Goal: Transaction & Acquisition: Purchase product/service

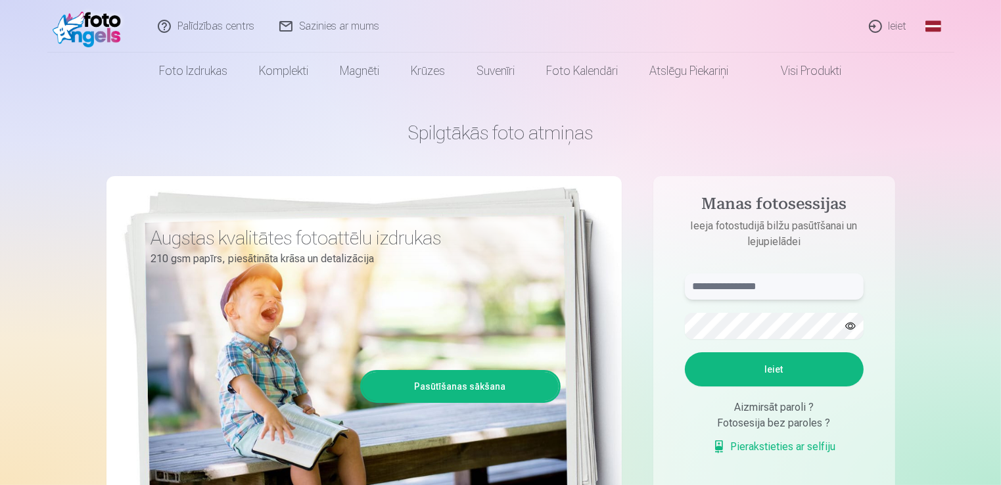
click at [730, 285] on input "text" at bounding box center [774, 286] width 179 height 26
type input "**********"
click at [748, 371] on button "Ieiet" at bounding box center [774, 369] width 179 height 34
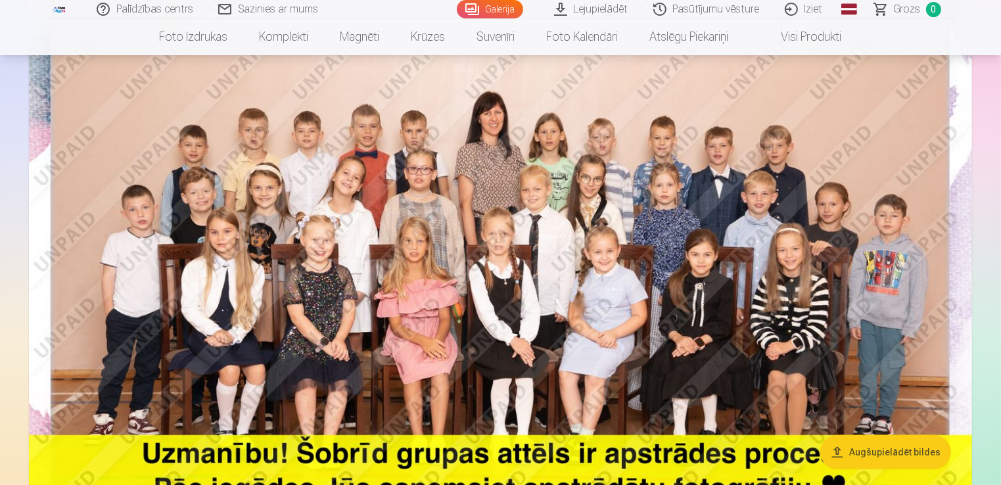
scroll to position [199, 0]
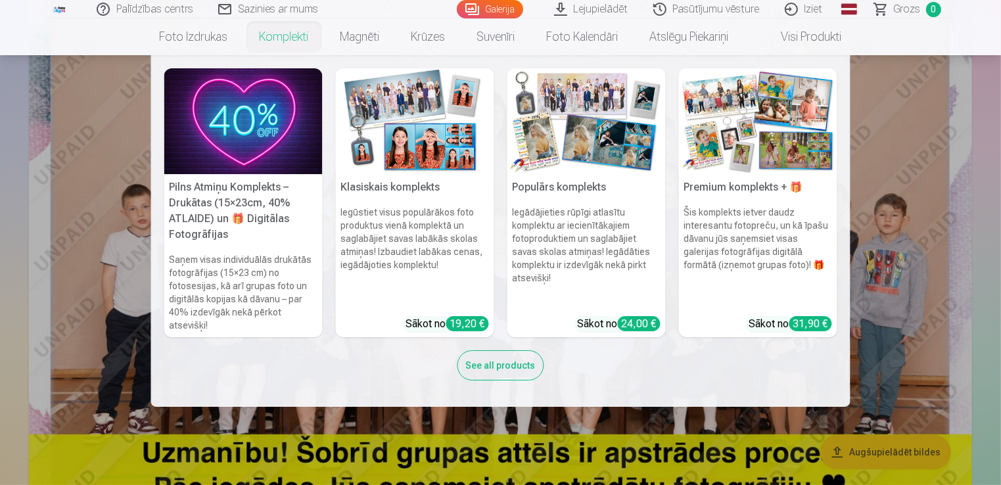
click at [283, 31] on link "Komplekti" at bounding box center [284, 36] width 81 height 37
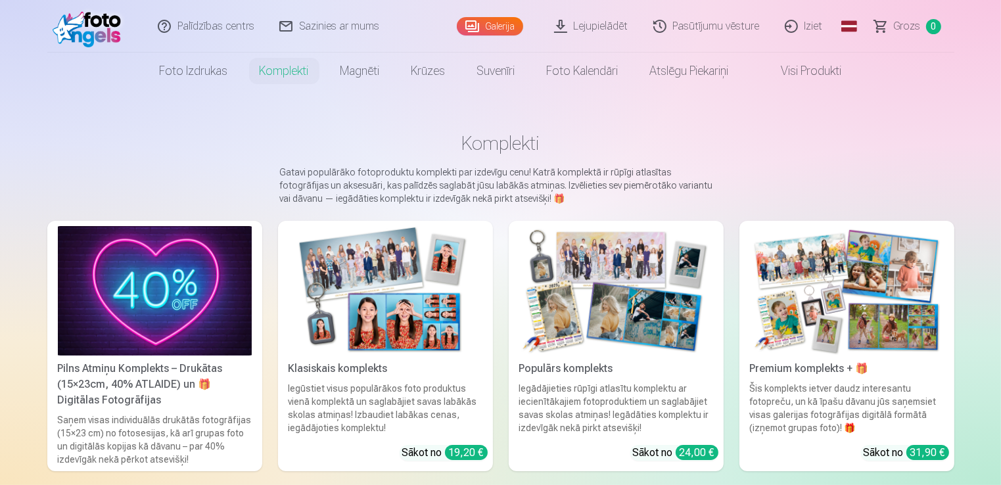
click at [378, 277] on img at bounding box center [385, 290] width 194 height 129
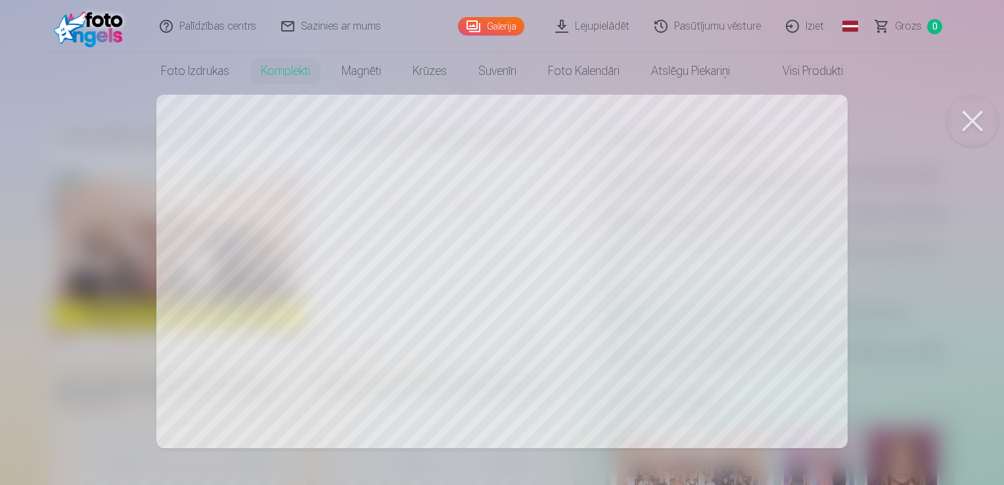
click at [965, 128] on button at bounding box center [972, 121] width 53 height 53
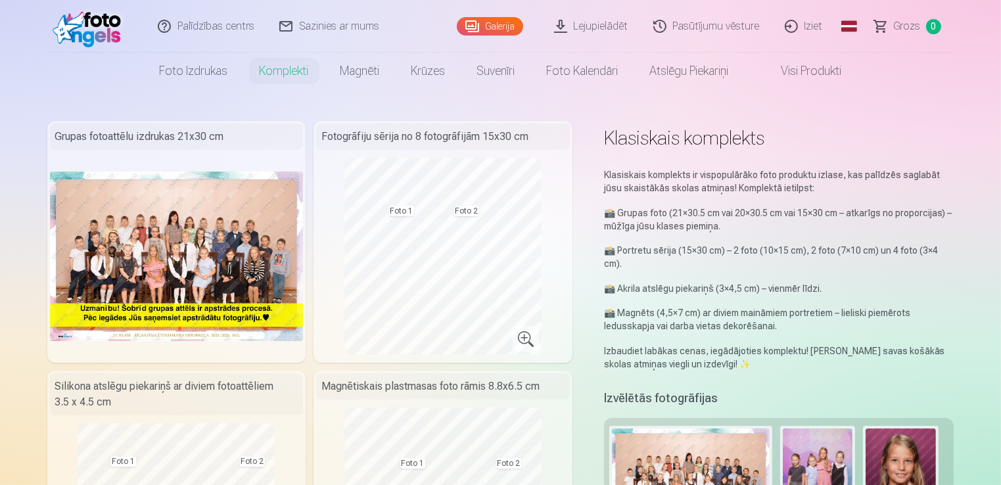
click at [275, 209] on img at bounding box center [177, 256] width 254 height 169
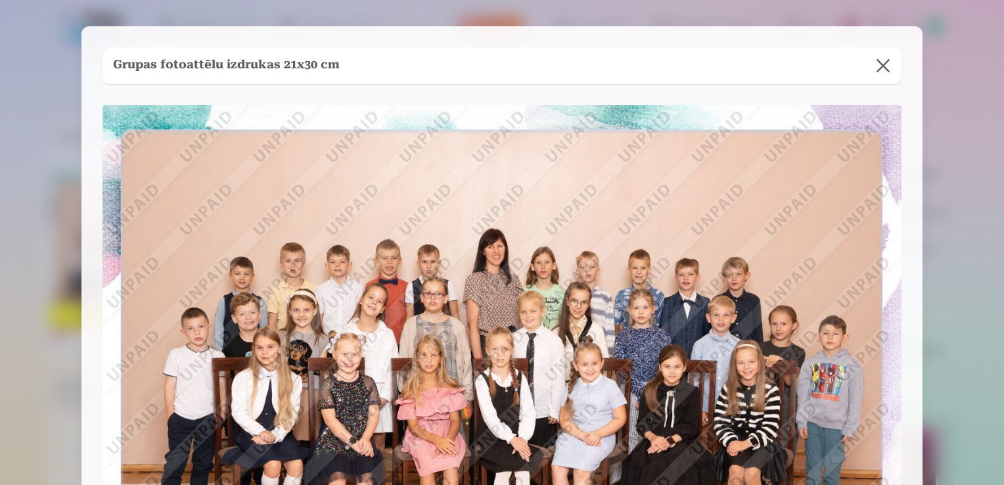
click at [904, 235] on div "Grupas fotoattēlu izdrukas 21x30 cm" at bounding box center [501, 342] width 841 height 633
click at [890, 64] on button at bounding box center [883, 65] width 37 height 37
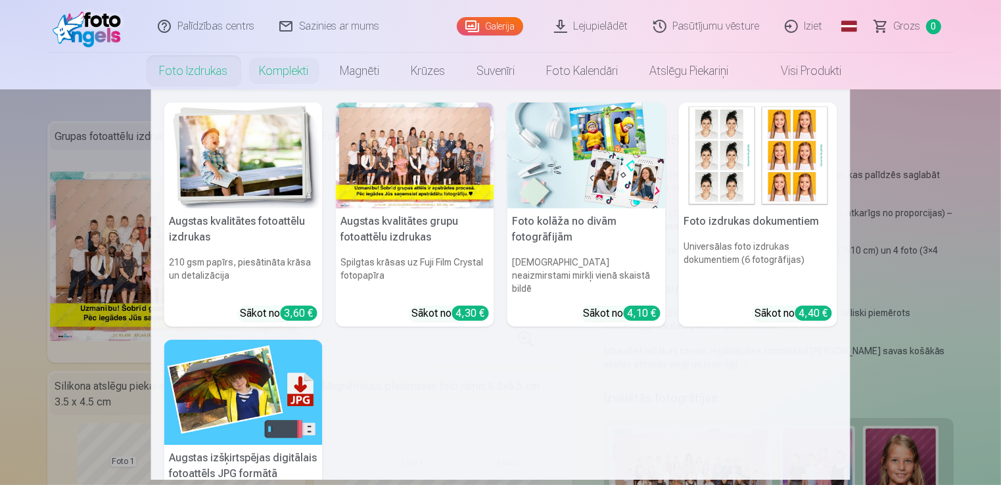
click at [390, 221] on h5 "Augstas kvalitātes grupu fotoattēlu izdrukas" at bounding box center [415, 229] width 158 height 42
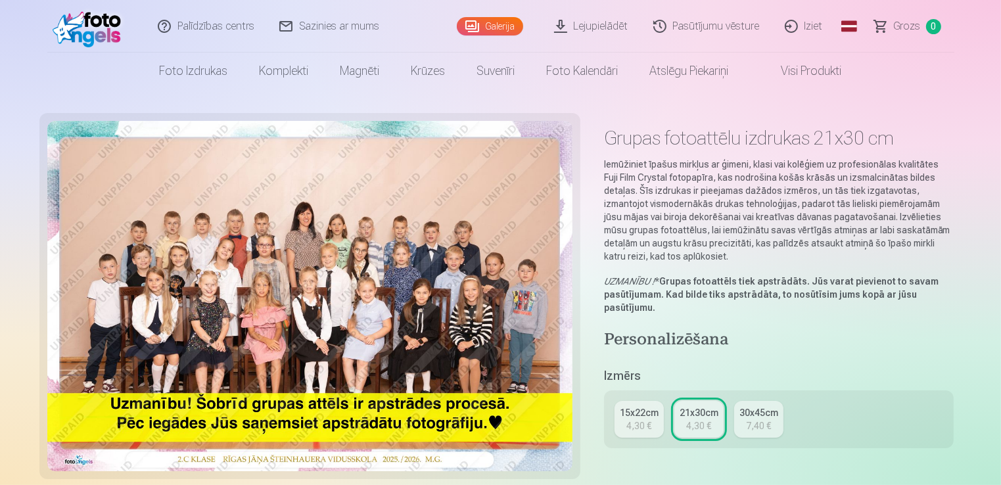
click at [631, 406] on div "15x22cm" at bounding box center [639, 412] width 39 height 13
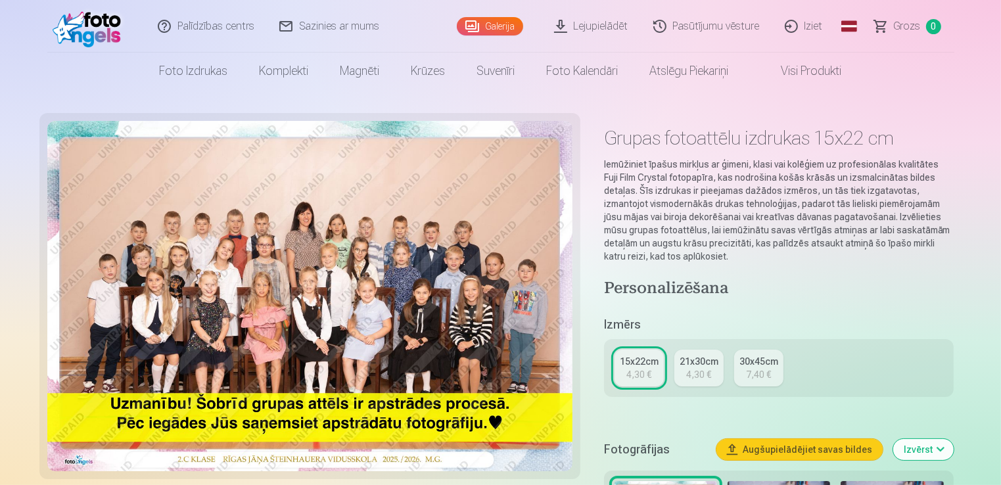
click at [683, 367] on div "21x30cm" at bounding box center [698, 361] width 39 height 13
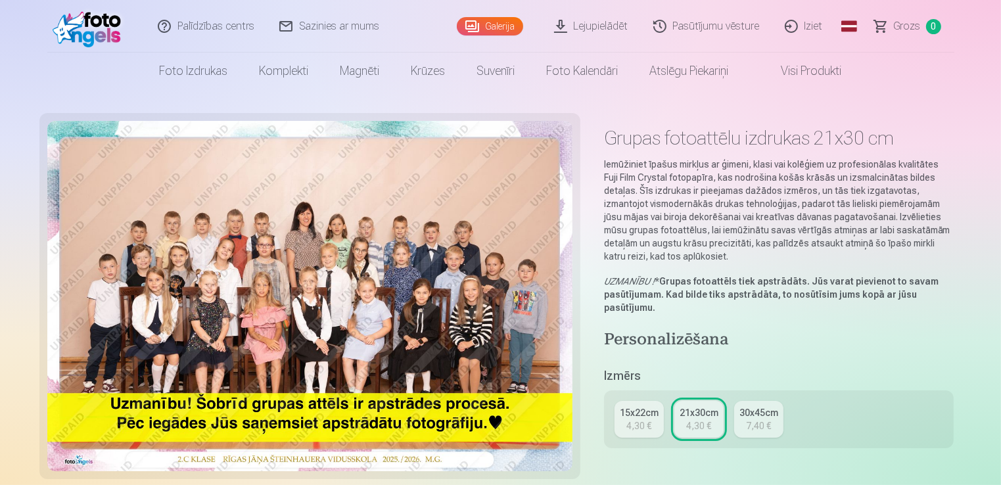
click at [633, 421] on div "4,30 €" at bounding box center [638, 425] width 25 height 13
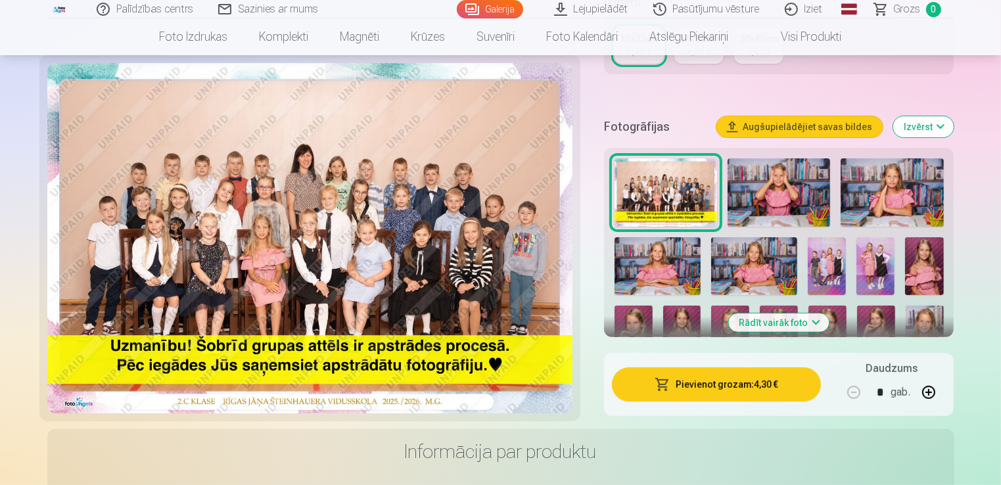
scroll to position [300, 0]
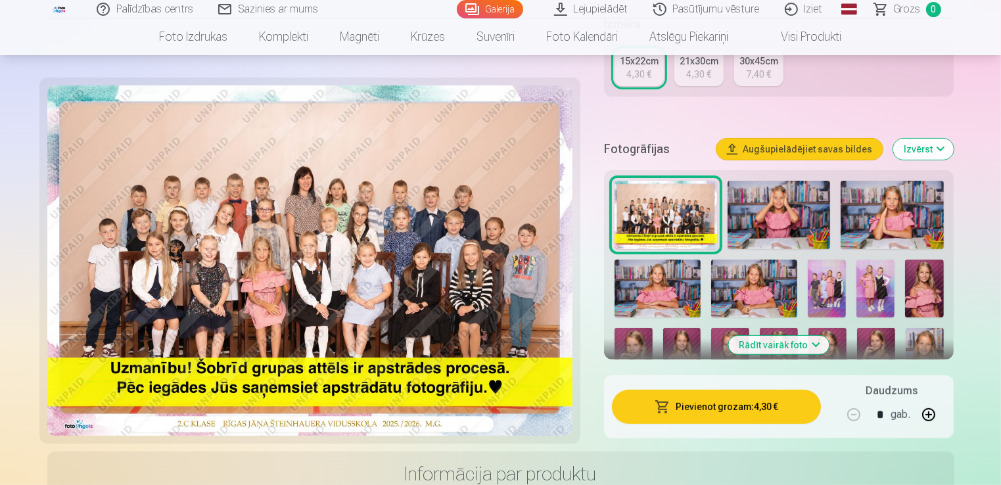
click at [721, 411] on button "Pievienot grozam : 4,30 €" at bounding box center [717, 407] width 210 height 34
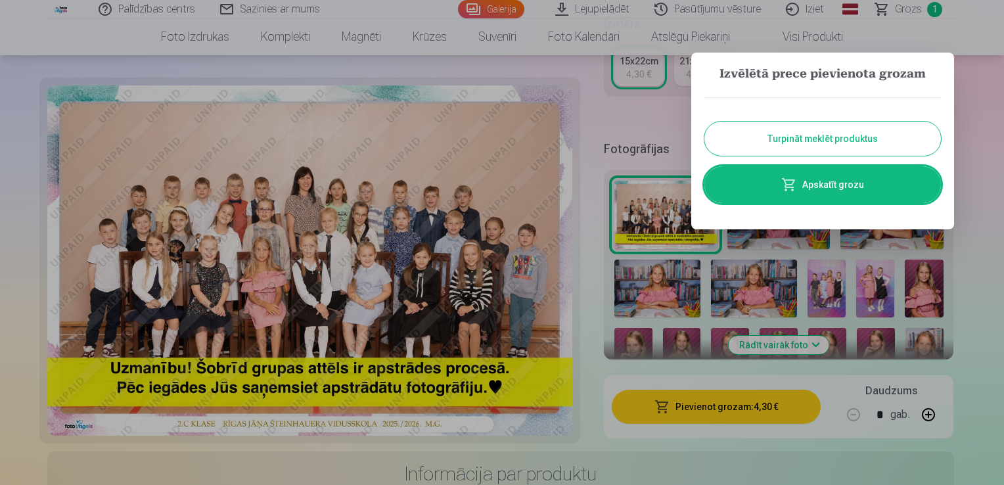
click at [827, 139] on button "Turpināt meklēt produktus" at bounding box center [822, 139] width 237 height 34
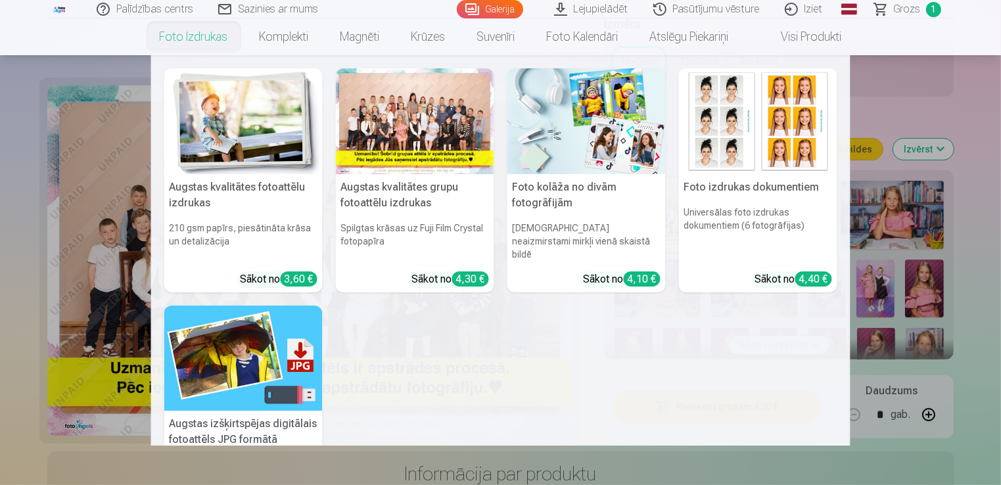
click at [571, 185] on h5 "Foto kolāža no divām fotogrāfijām" at bounding box center [586, 195] width 158 height 42
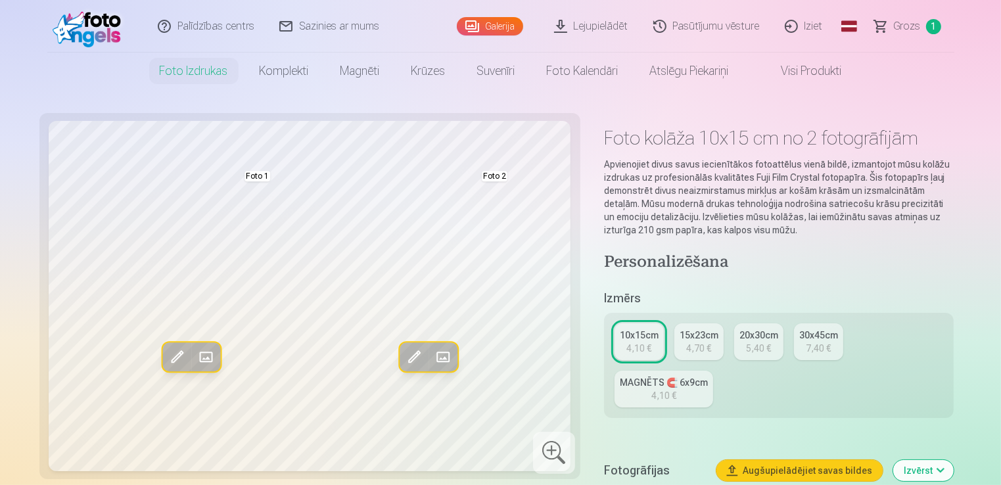
click at [200, 352] on span at bounding box center [205, 356] width 21 height 21
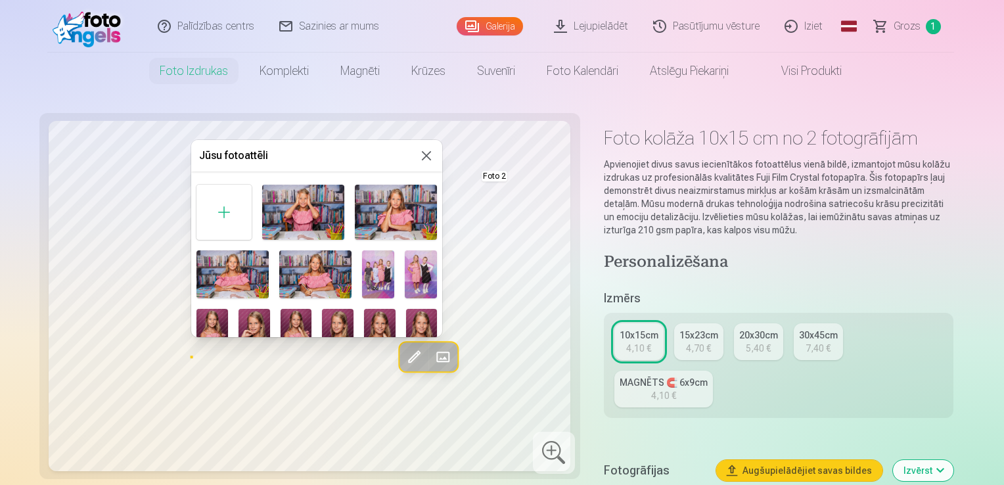
click at [369, 269] on img at bounding box center [378, 274] width 32 height 48
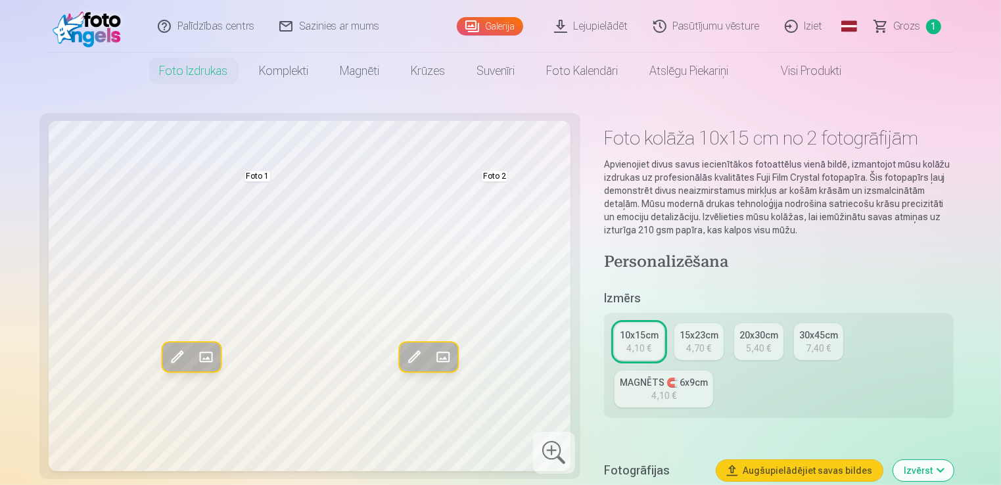
click at [439, 354] on span at bounding box center [442, 356] width 21 height 21
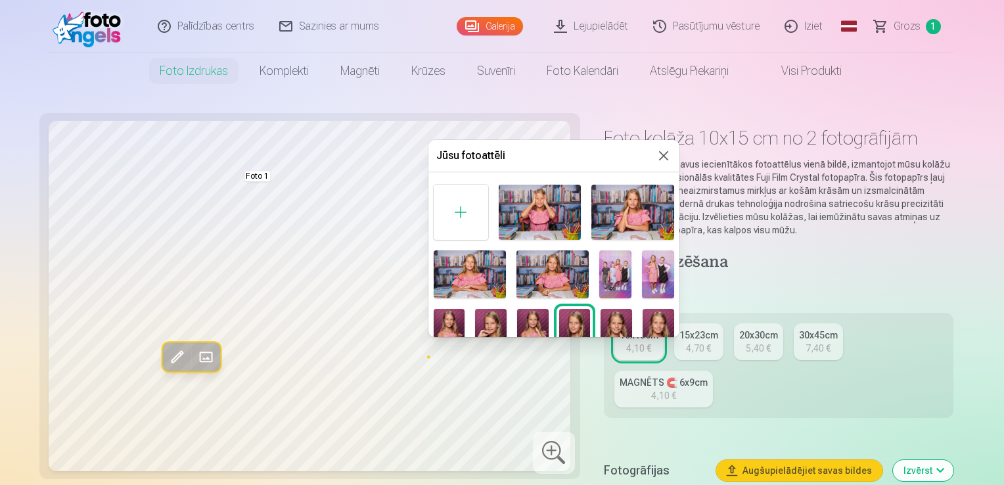
click at [659, 273] on img at bounding box center [658, 274] width 32 height 48
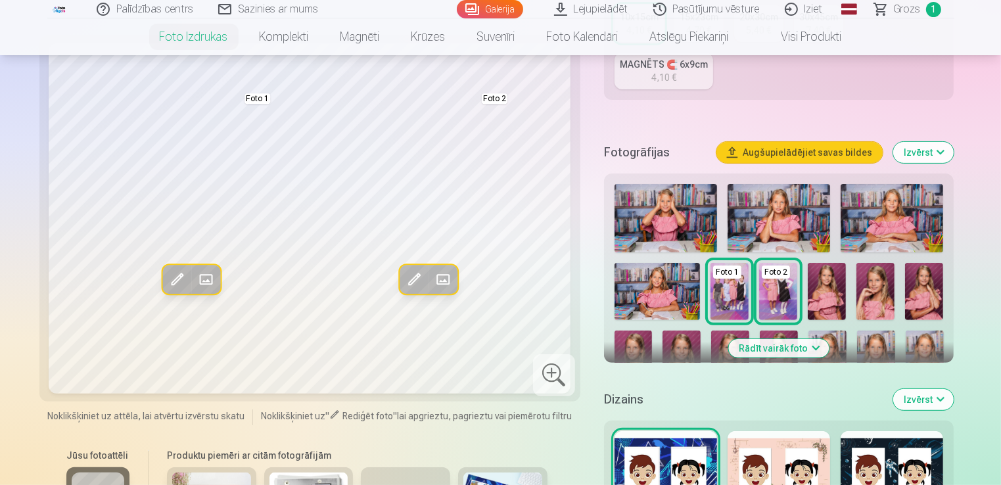
scroll to position [330, 0]
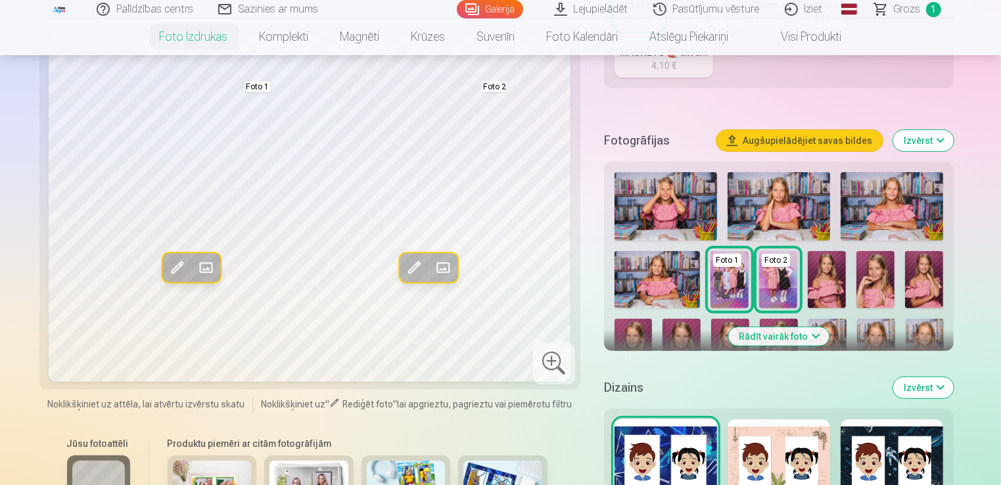
click at [775, 331] on button "Rādīt vairāk foto" at bounding box center [779, 336] width 101 height 18
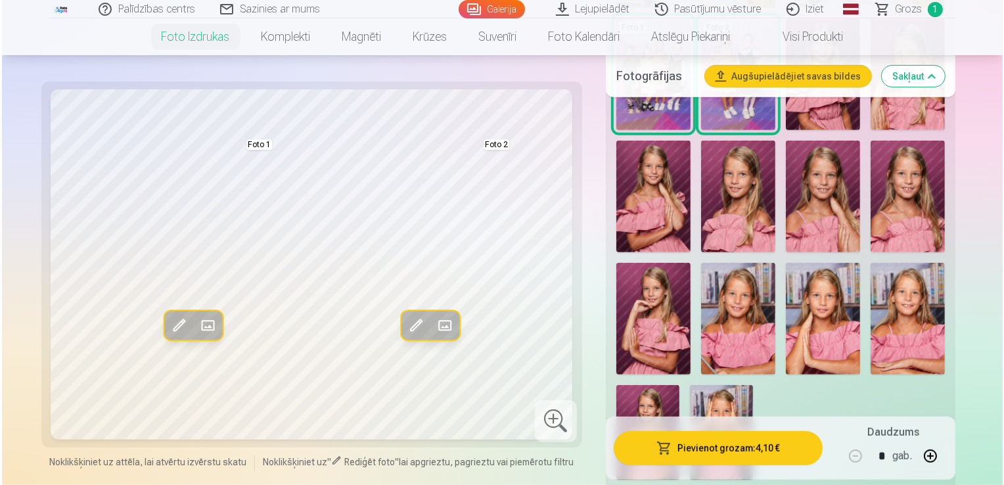
scroll to position [762, 0]
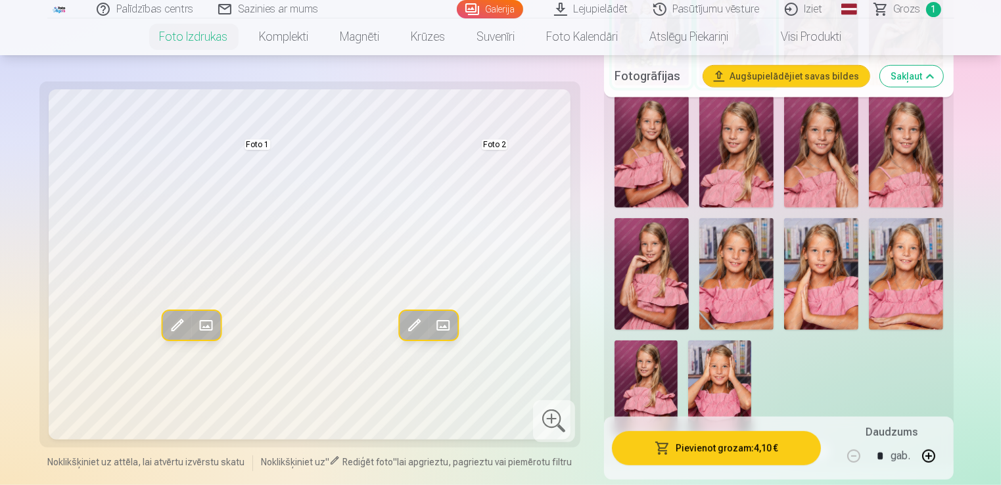
click at [745, 453] on button "Pievienot grozam : 4,10 €" at bounding box center [717, 448] width 210 height 34
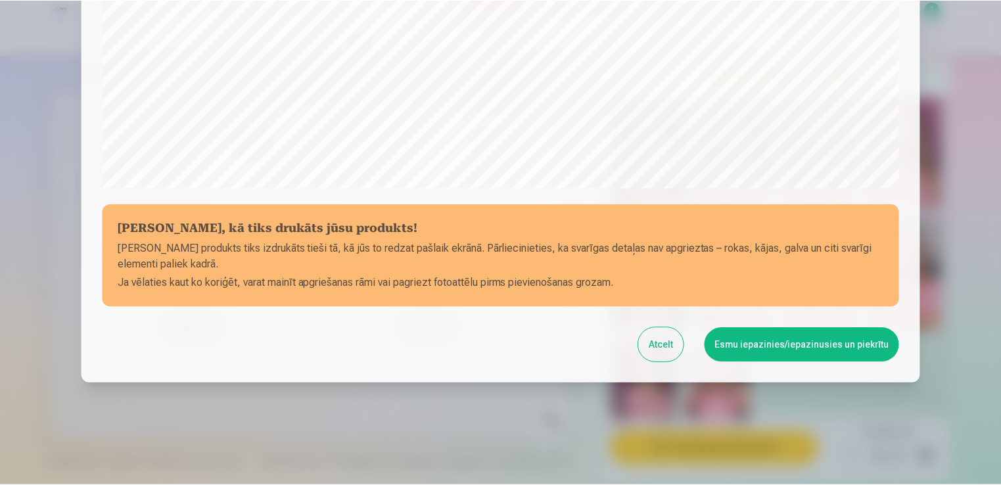
scroll to position [461, 0]
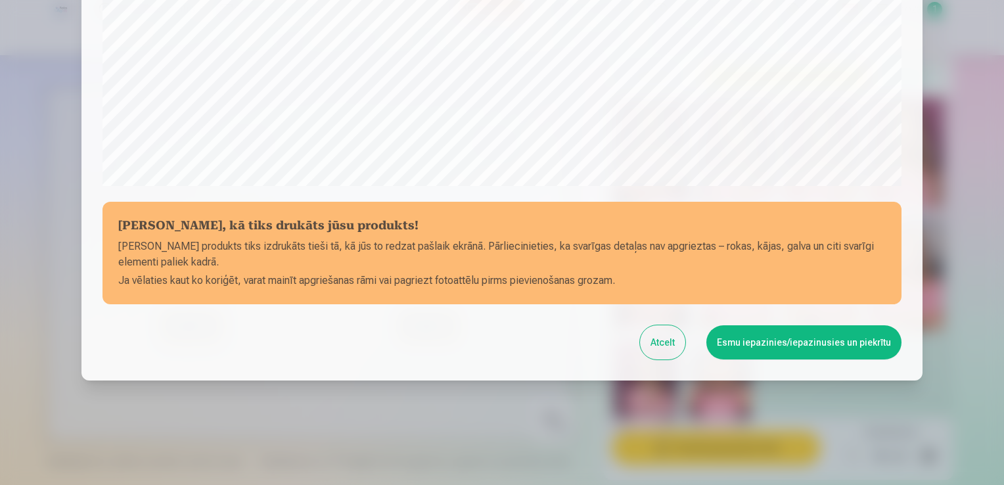
click at [773, 339] on button "Esmu iepazinies/iepazinusies un piekrītu" at bounding box center [803, 342] width 195 height 34
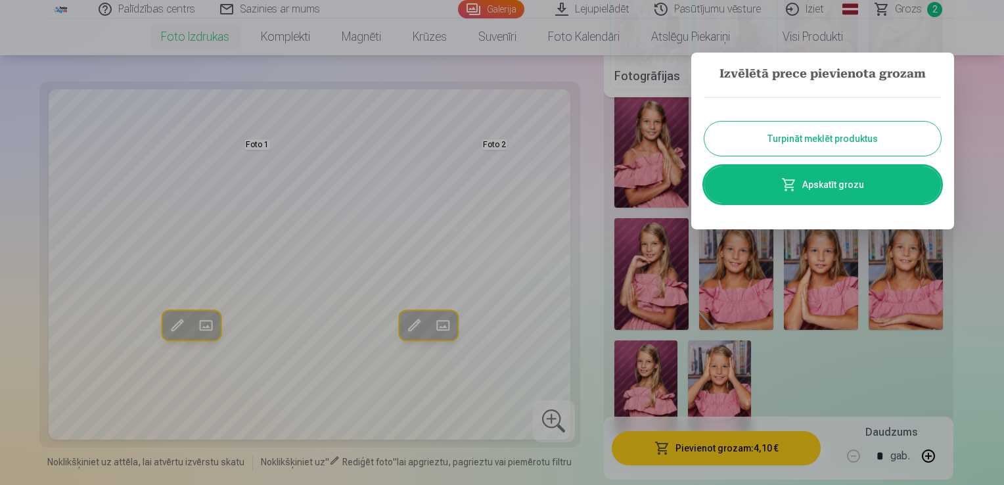
click at [800, 149] on button "Turpināt meklēt produktus" at bounding box center [822, 139] width 237 height 34
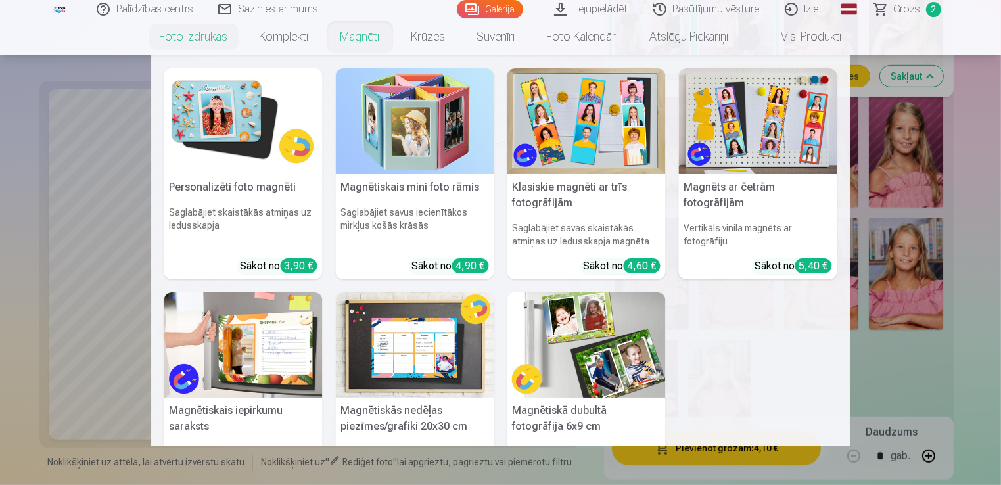
click at [710, 172] on img at bounding box center [758, 121] width 158 height 106
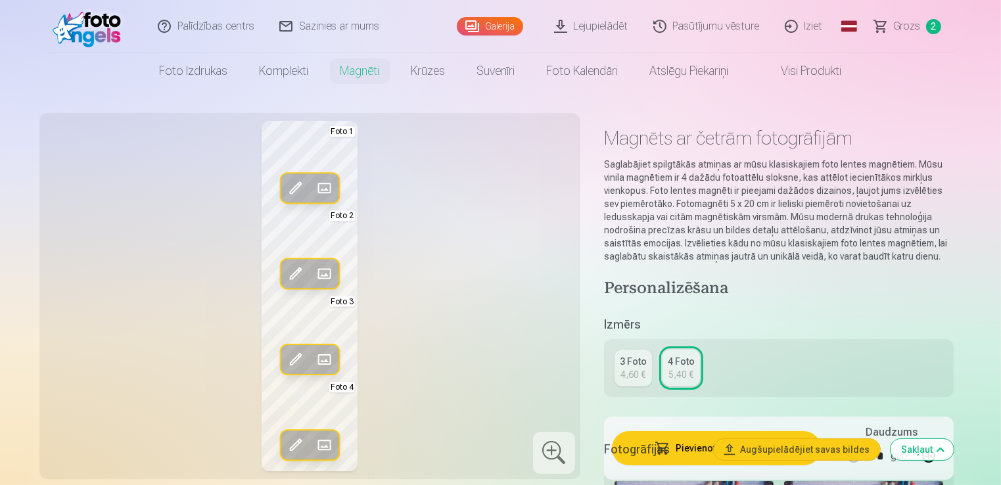
click at [321, 445] on span at bounding box center [323, 444] width 21 height 21
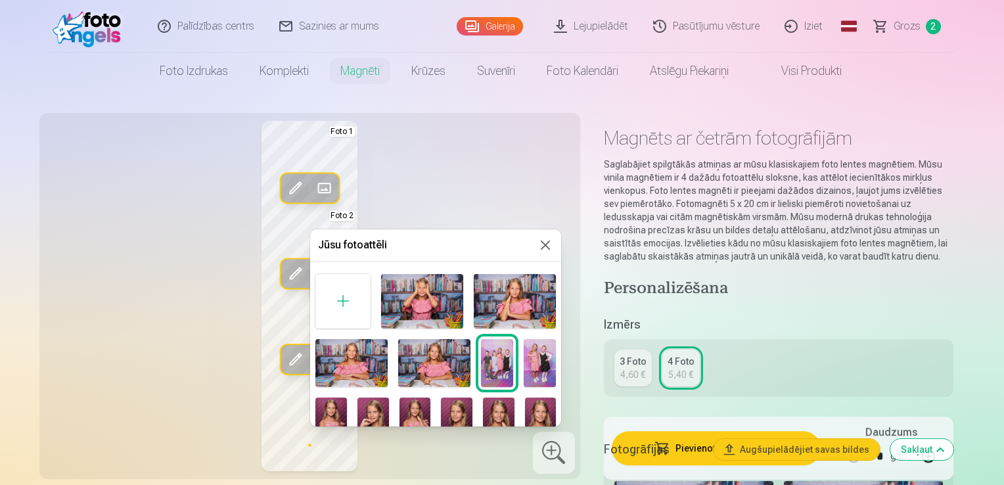
click at [445, 225] on div at bounding box center [502, 242] width 1004 height 485
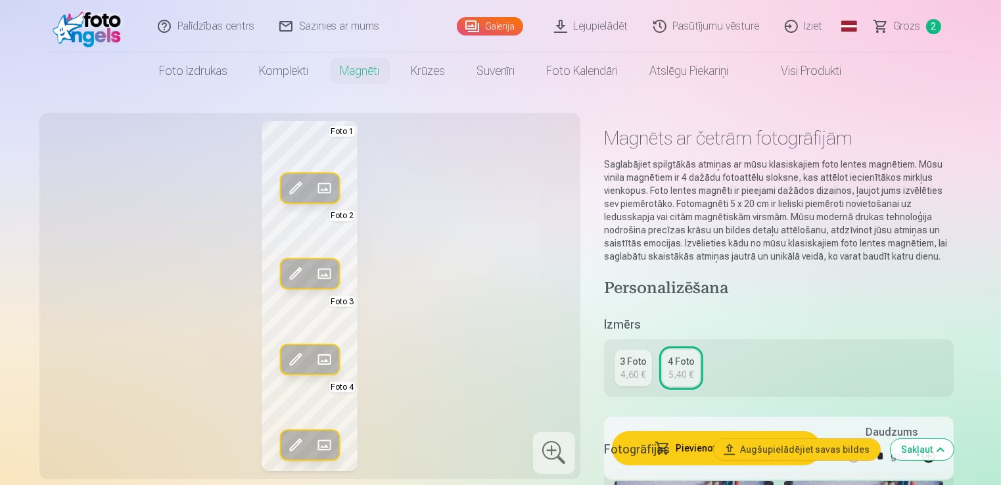
click at [317, 186] on span at bounding box center [323, 188] width 21 height 21
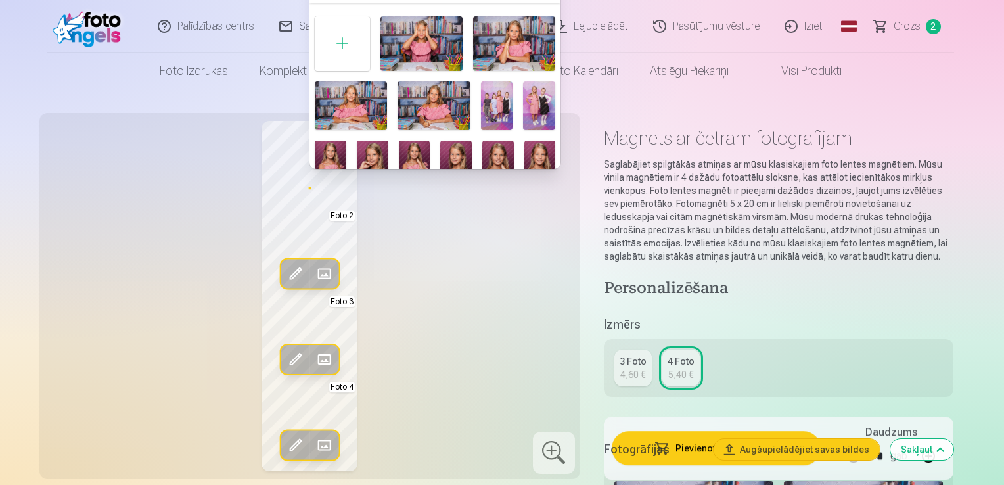
click at [423, 45] on img at bounding box center [421, 43] width 82 height 55
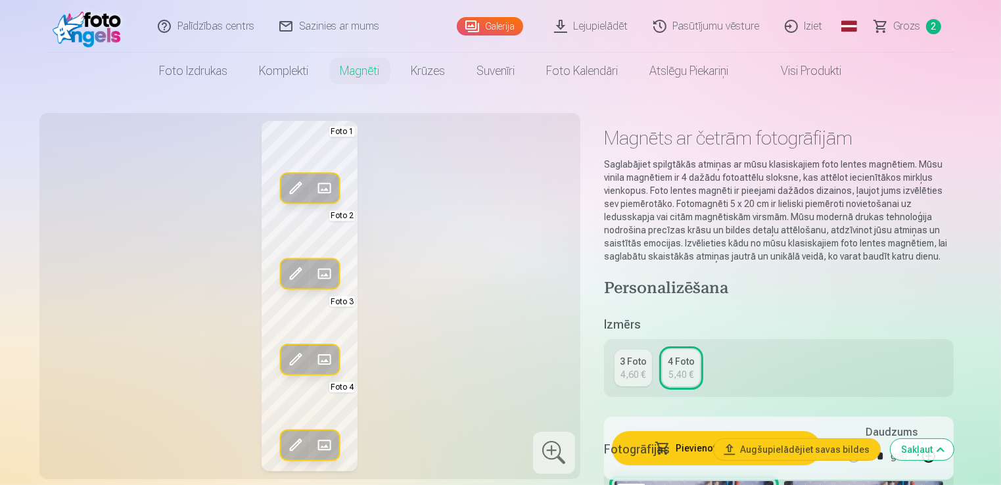
click at [326, 355] on span at bounding box center [323, 359] width 21 height 21
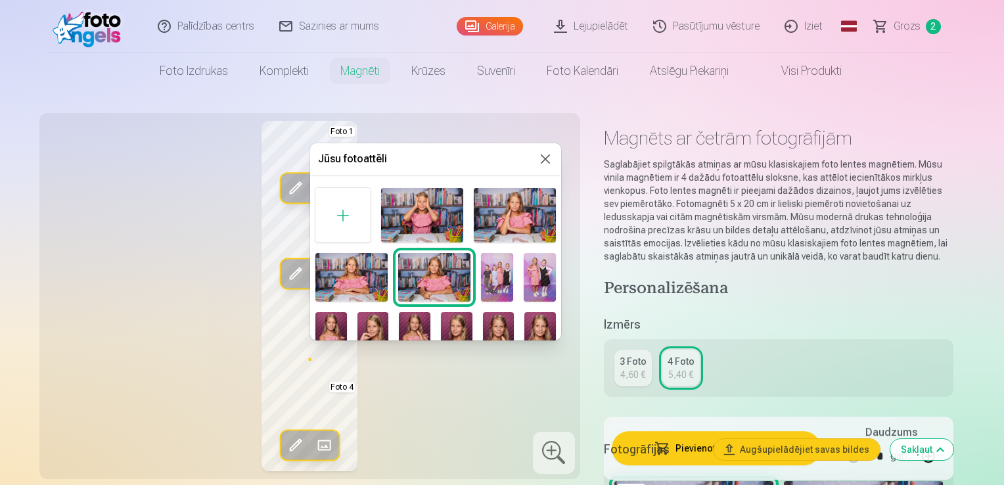
click at [382, 330] on img at bounding box center [373, 335] width 32 height 47
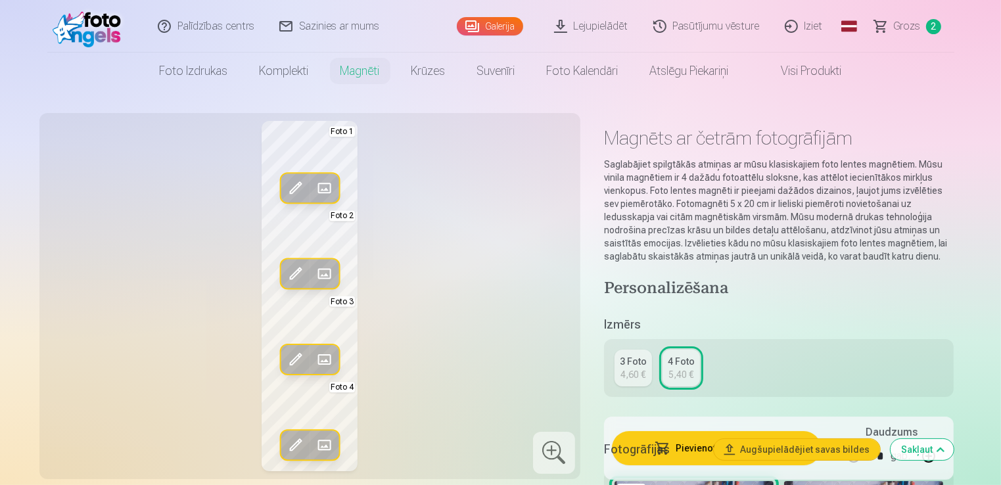
click at [328, 438] on span at bounding box center [323, 444] width 21 height 21
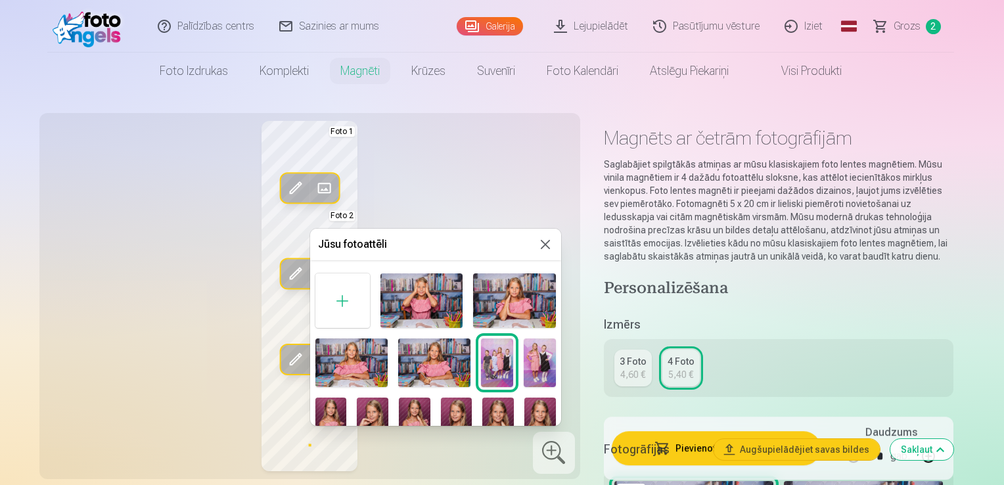
click at [407, 414] on img at bounding box center [415, 421] width 32 height 47
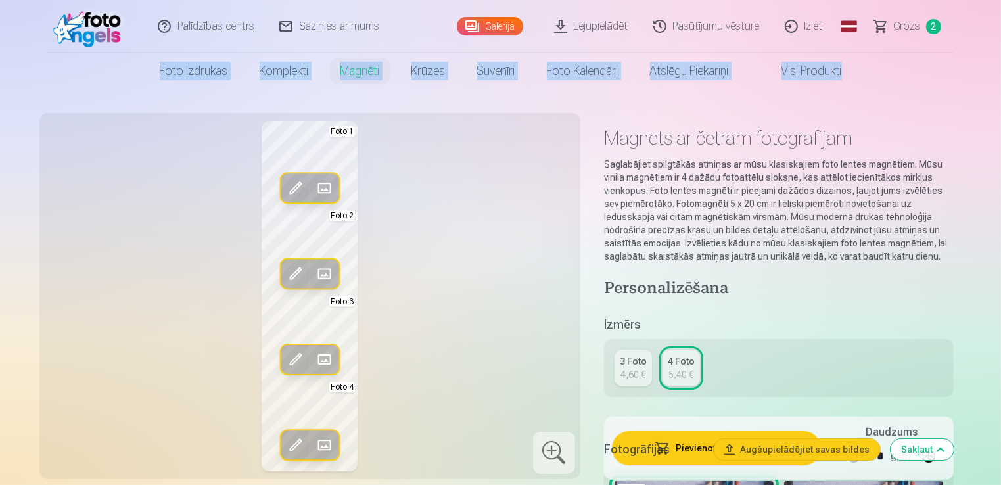
drag, startPoint x: 1000, startPoint y: 32, endPoint x: 1006, endPoint y: 66, distance: 34.0
click at [1000, 66] on html "Palīdzības centrs Sazinies ar mums Galerija Lejupielādēt Pasūtījumu vēsture Izi…" at bounding box center [500, 242] width 1001 height 485
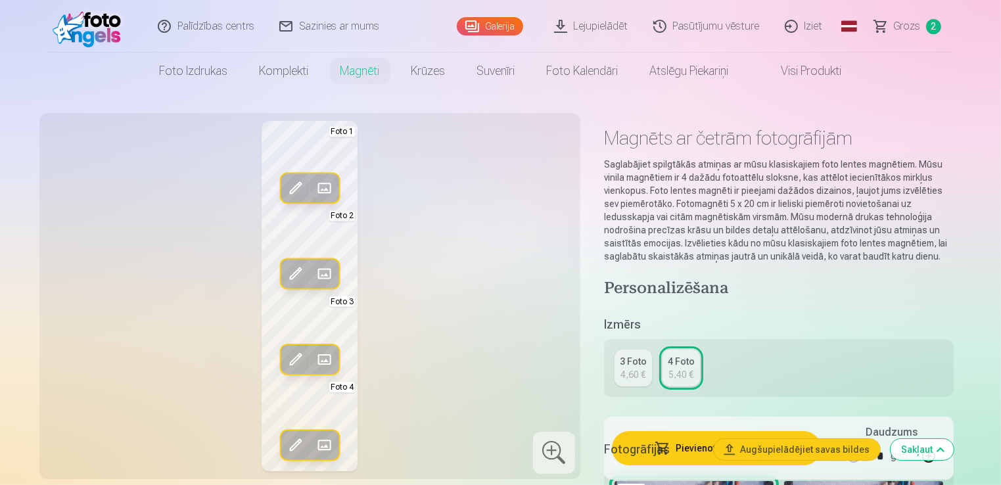
click at [689, 451] on h5 "Fotogrāfijas" at bounding box center [654, 449] width 100 height 18
click at [691, 446] on h5 "Fotogrāfijas" at bounding box center [654, 449] width 100 height 18
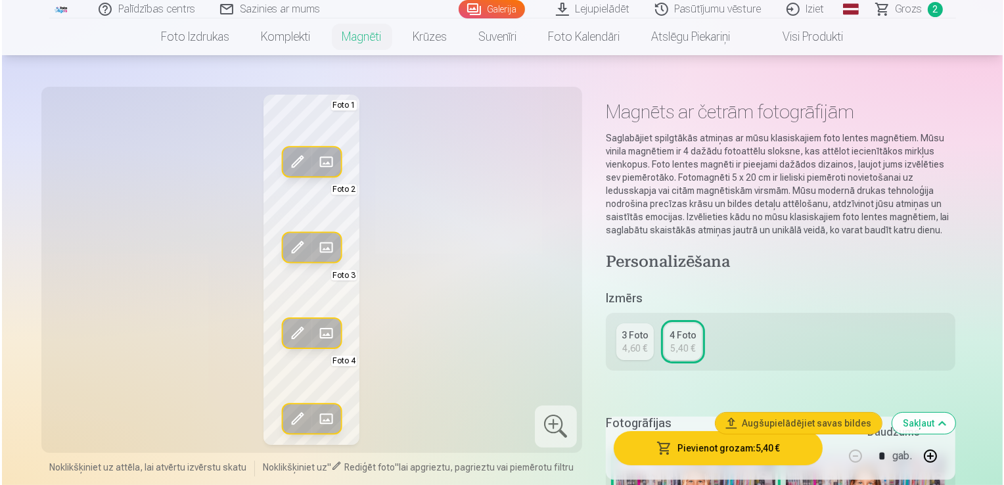
scroll to position [53, 0]
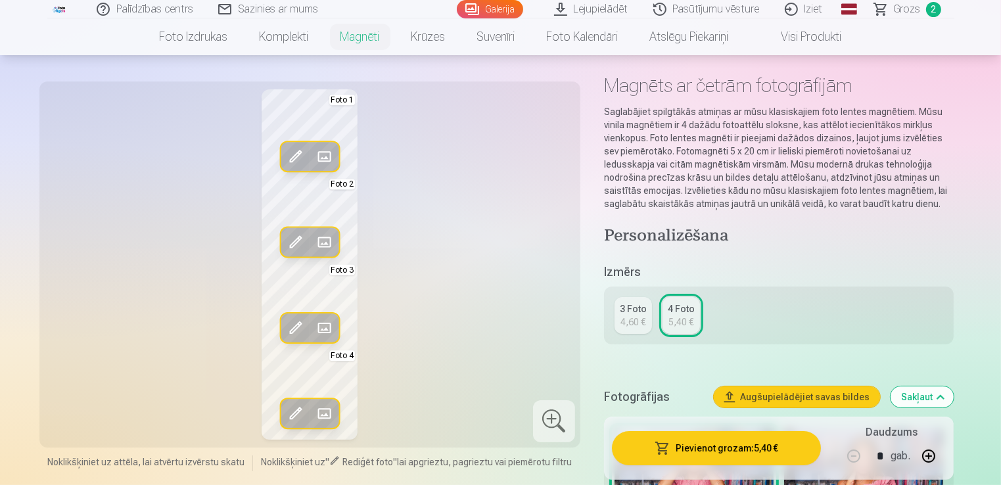
click at [723, 444] on button "Pievienot grozam : 5,40 €" at bounding box center [717, 448] width 210 height 34
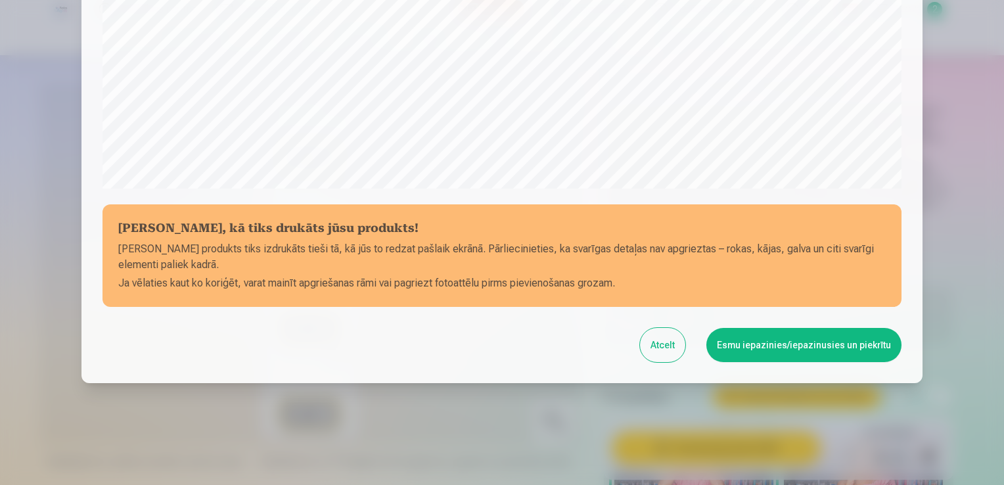
scroll to position [461, 0]
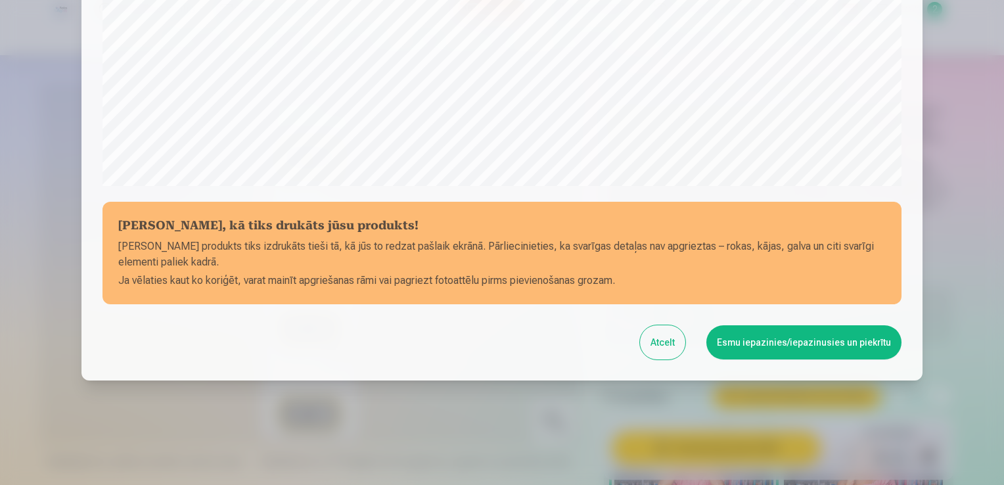
click at [763, 343] on button "Esmu iepazinies/iepazinusies un piekrītu" at bounding box center [803, 342] width 195 height 34
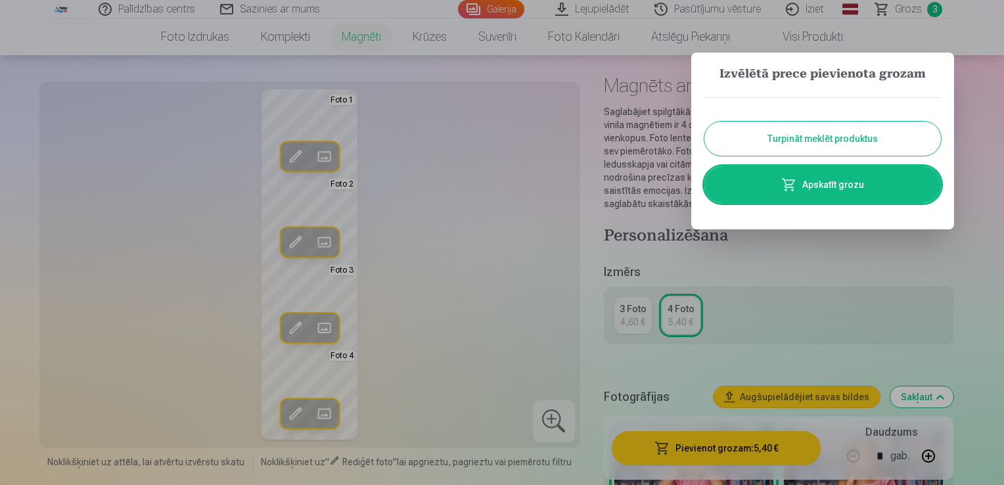
click at [807, 136] on button "Turpināt meklēt produktus" at bounding box center [822, 139] width 237 height 34
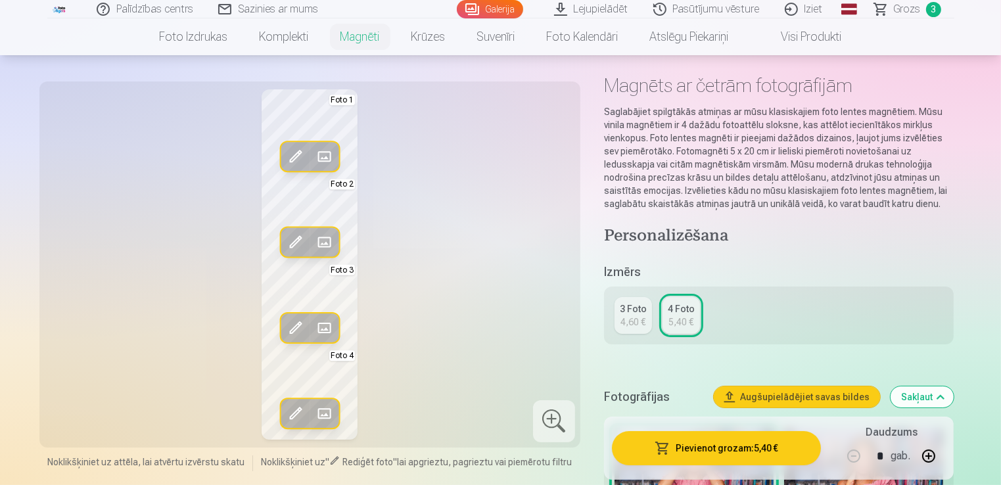
click at [323, 158] on span at bounding box center [323, 157] width 21 height 21
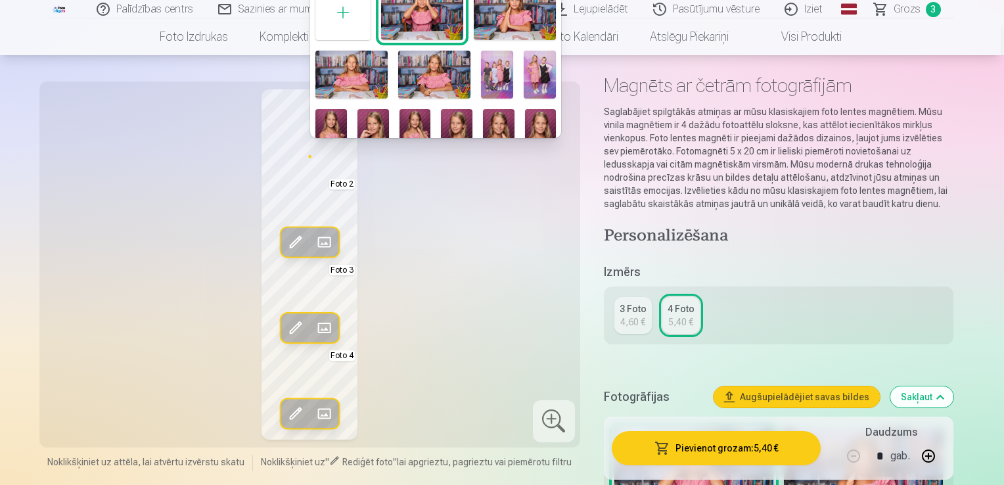
click at [528, 208] on div at bounding box center [502, 242] width 1004 height 485
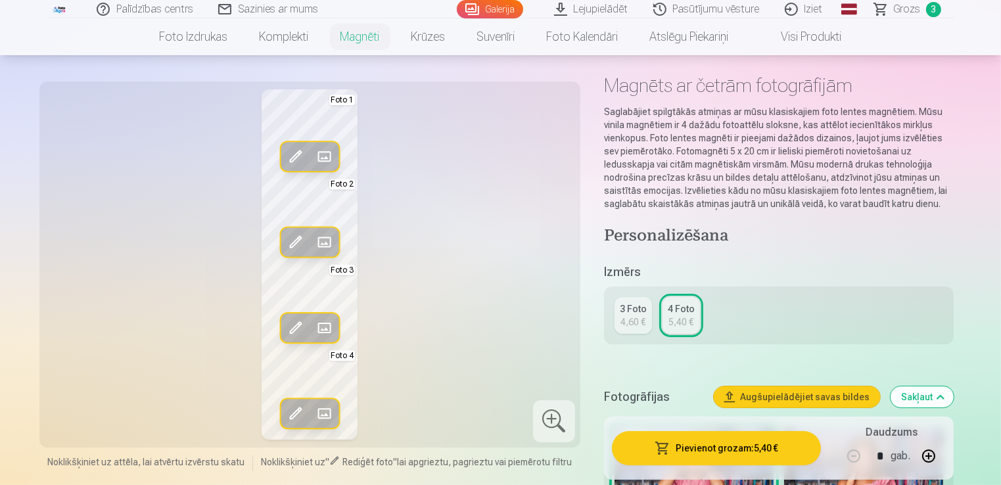
click at [329, 243] on span at bounding box center [323, 241] width 21 height 21
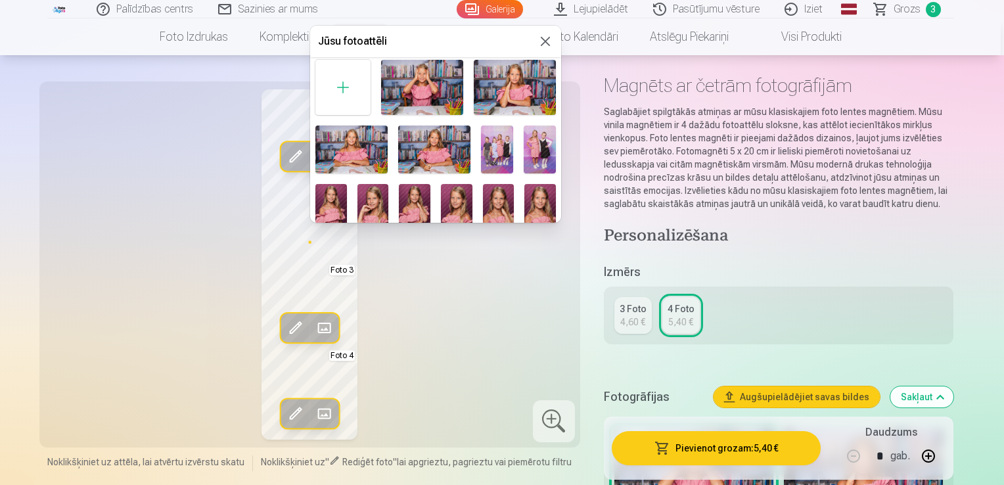
scroll to position [74, 0]
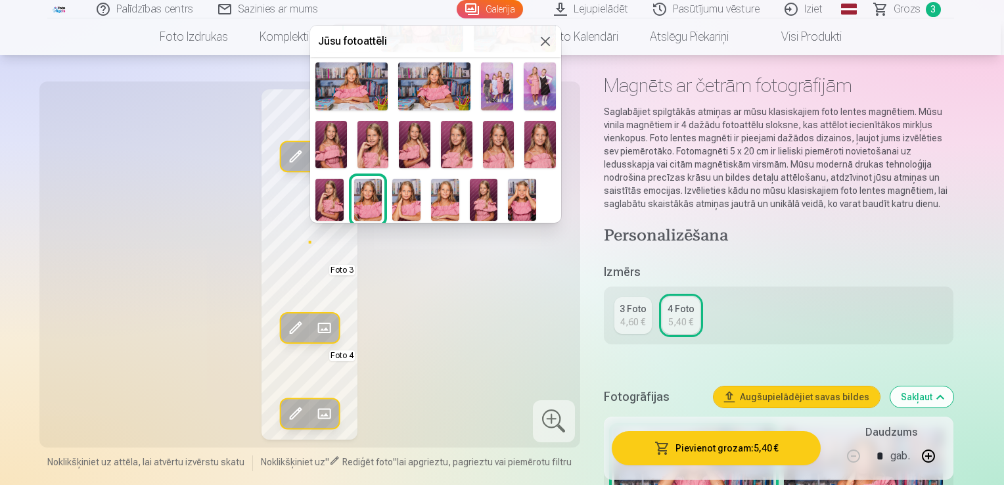
click at [479, 197] on img at bounding box center [484, 200] width 28 height 42
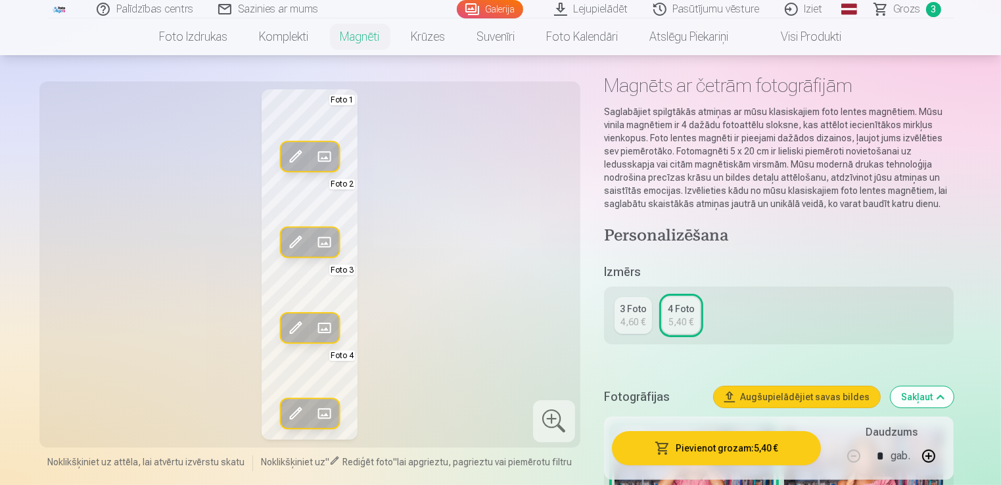
click at [320, 329] on span at bounding box center [323, 327] width 21 height 21
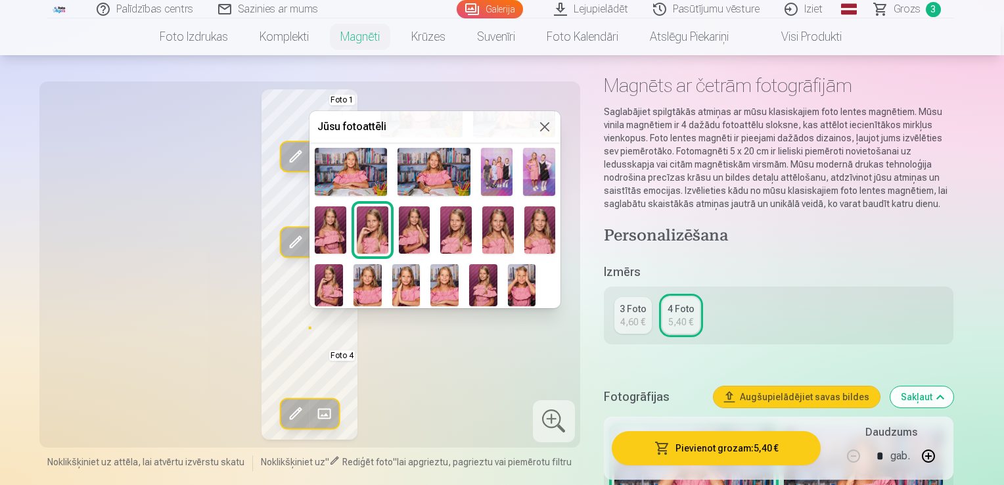
click at [326, 229] on img at bounding box center [331, 229] width 32 height 47
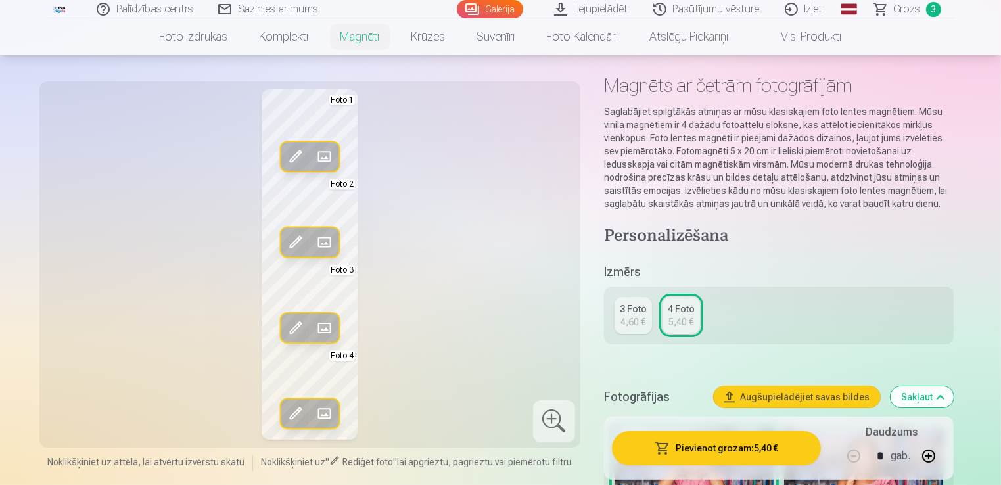
click at [333, 414] on span at bounding box center [323, 413] width 21 height 21
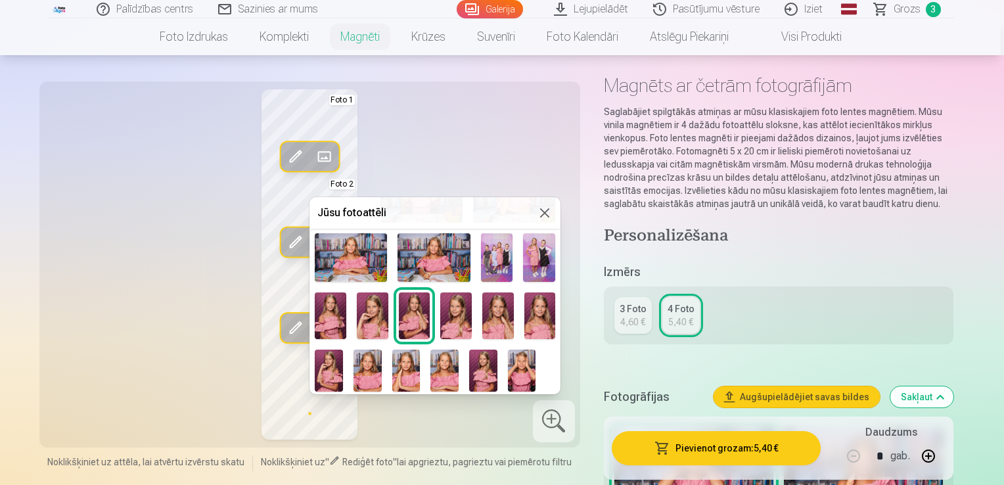
click at [524, 359] on img at bounding box center [522, 371] width 28 height 42
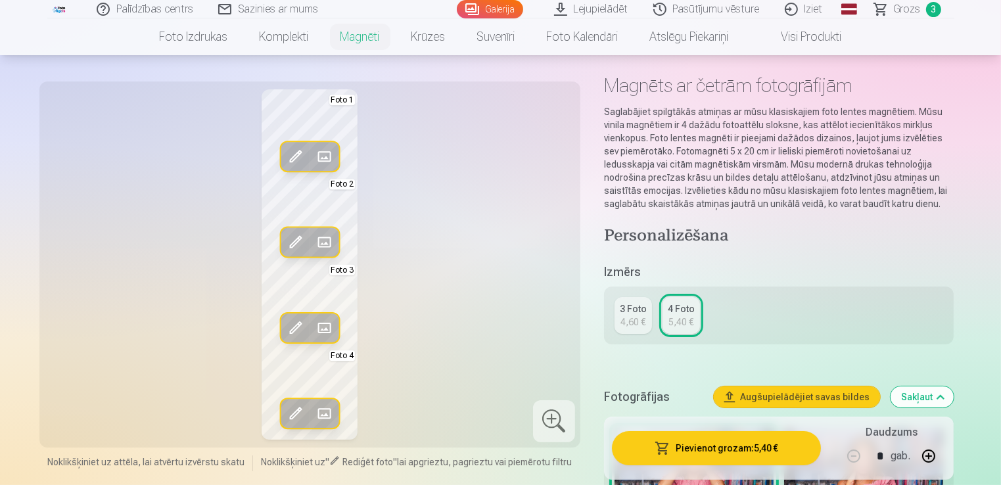
click at [714, 438] on button "Pievienot grozam : 5,40 €" at bounding box center [717, 448] width 210 height 34
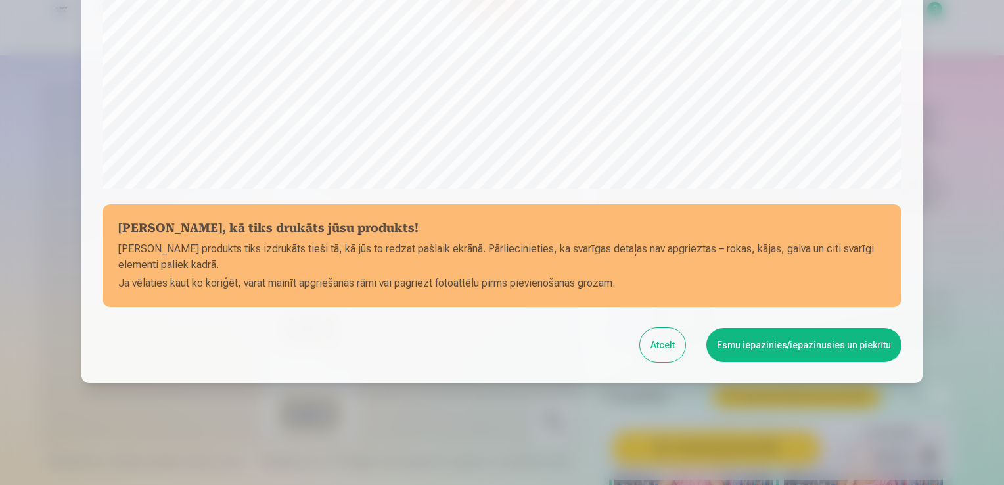
scroll to position [461, 0]
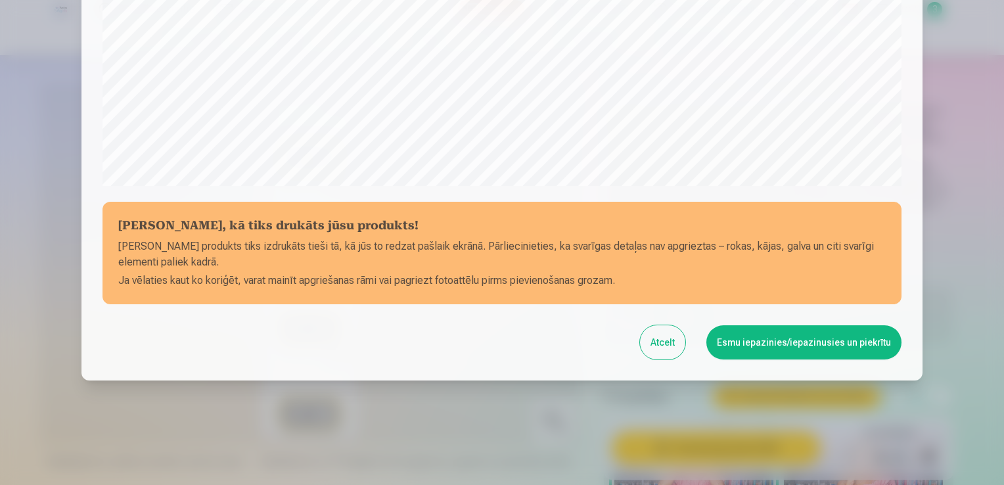
click at [828, 336] on button "Esmu iepazinies/iepazinusies un piekrītu" at bounding box center [803, 342] width 195 height 34
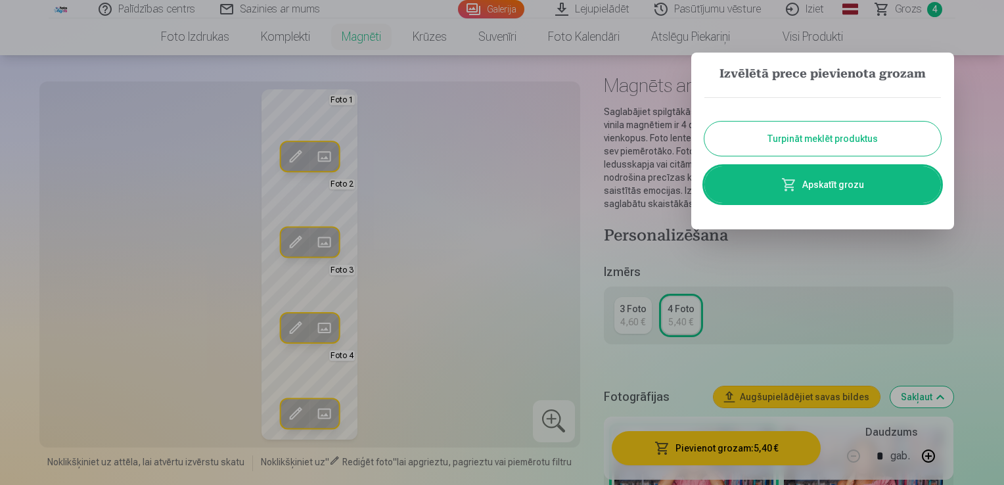
click at [796, 129] on button "Turpināt meklēt produktus" at bounding box center [822, 139] width 237 height 34
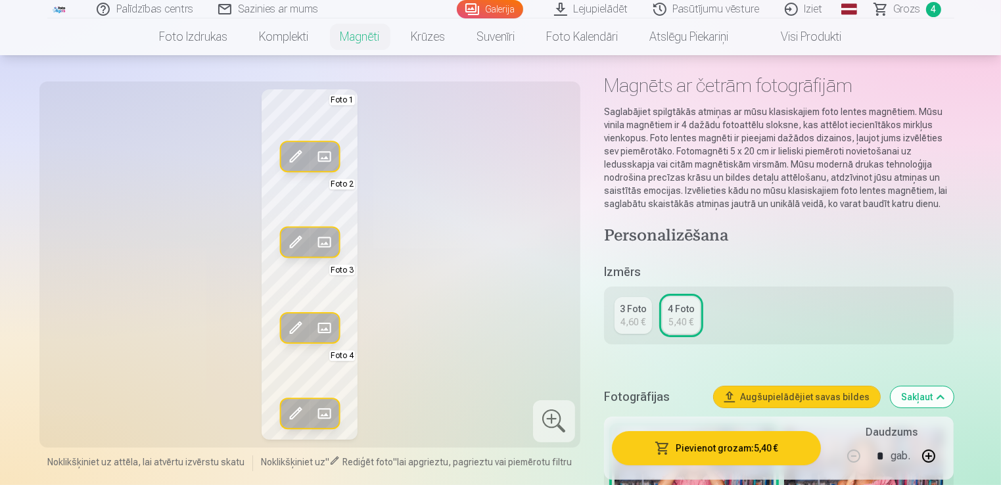
click at [320, 150] on span at bounding box center [323, 157] width 21 height 21
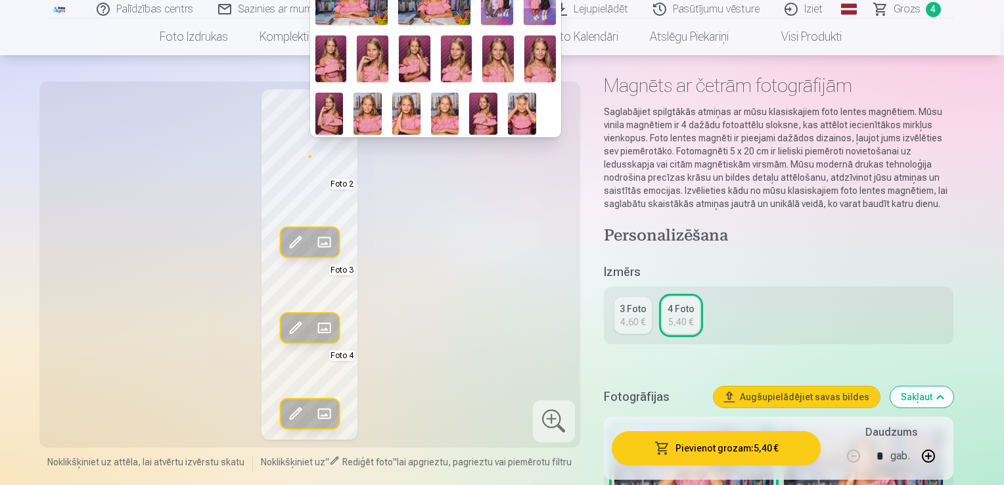
scroll to position [74, 0]
click at [329, 118] on img at bounding box center [329, 114] width 28 height 42
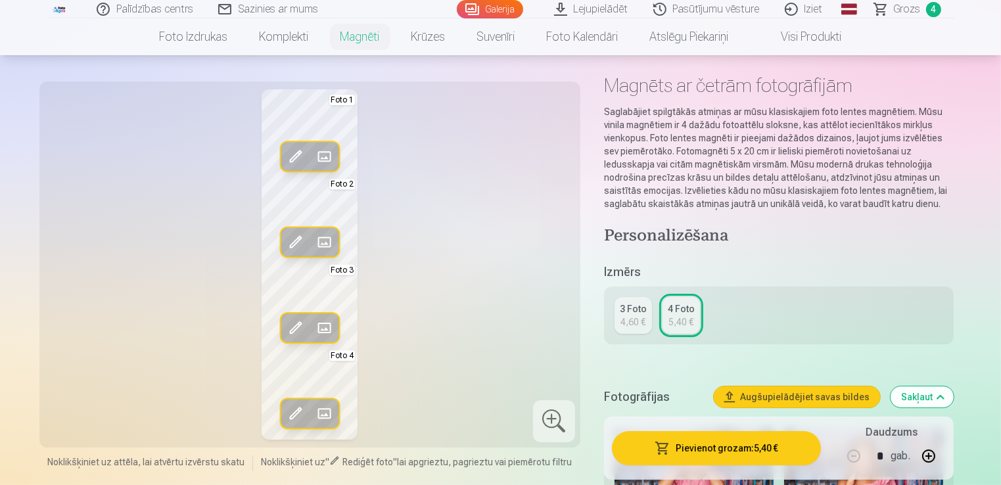
click at [330, 236] on span at bounding box center [323, 241] width 21 height 21
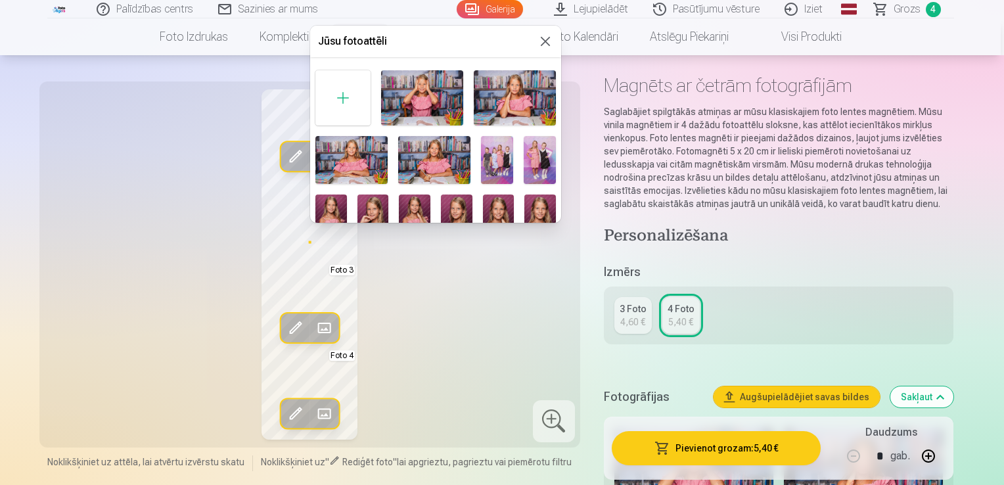
click at [499, 219] on img at bounding box center [499, 218] width 32 height 47
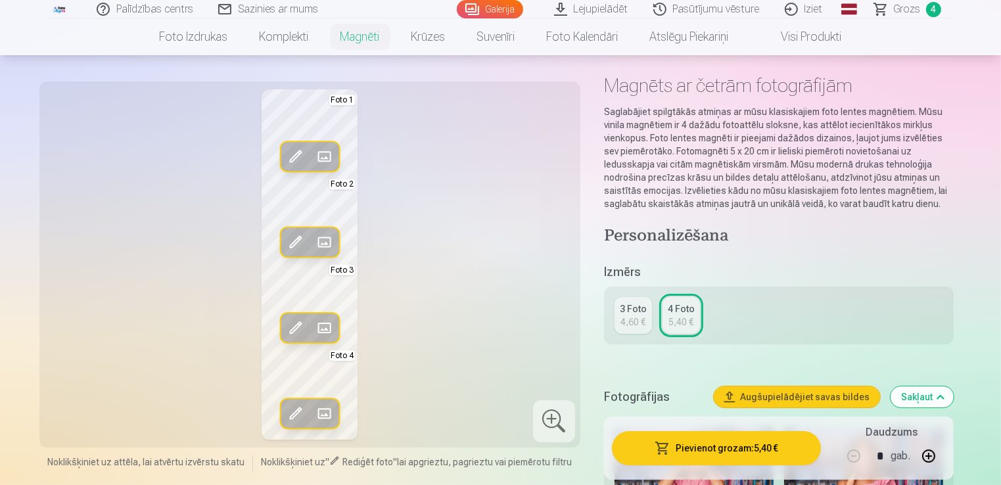
click at [323, 321] on span at bounding box center [323, 327] width 21 height 21
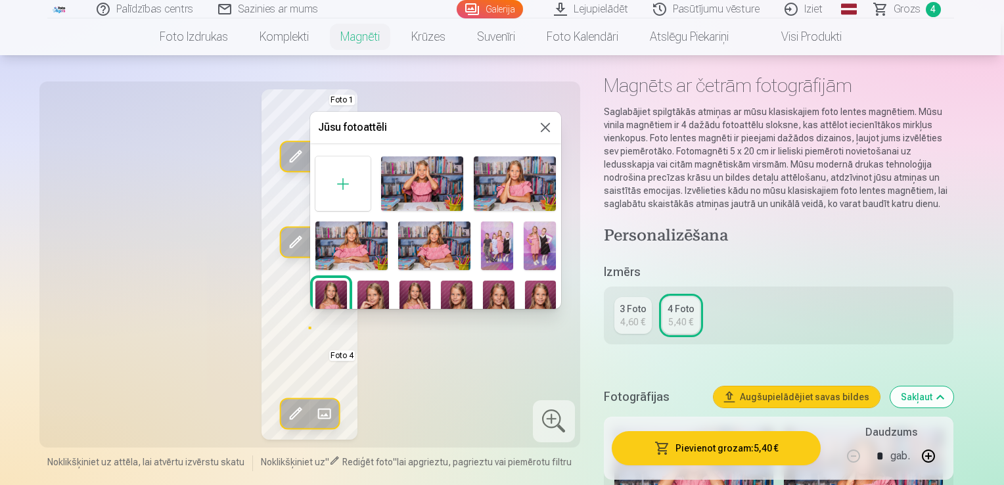
click at [516, 189] on img at bounding box center [515, 183] width 82 height 55
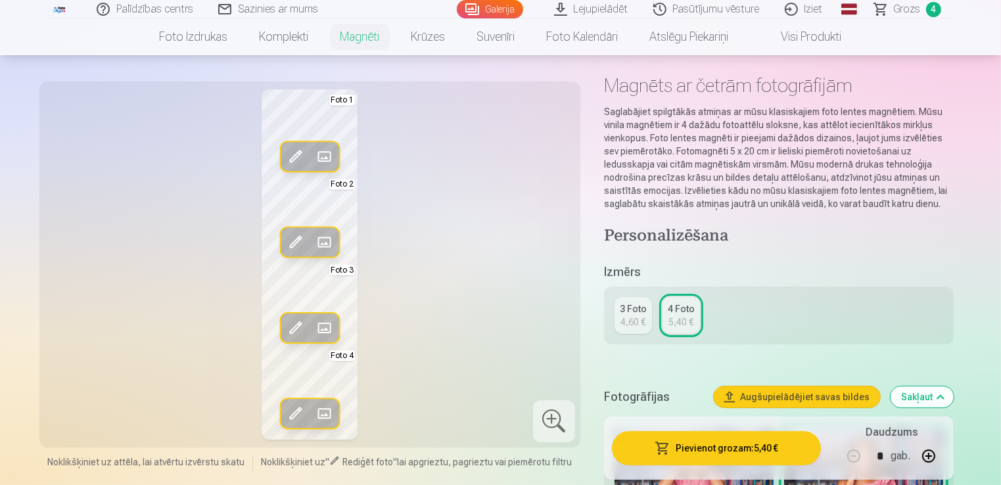
click at [725, 446] on button "Pievienot grozam : 5,40 €" at bounding box center [717, 448] width 210 height 34
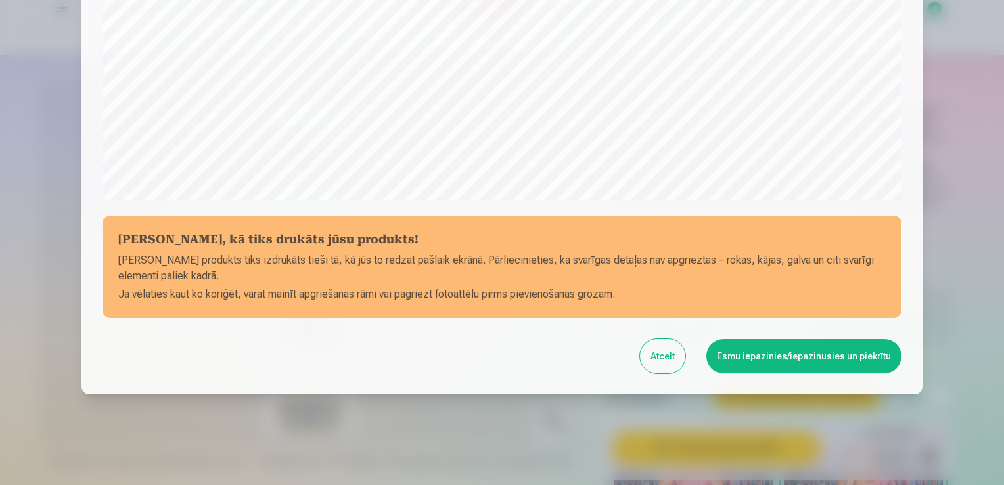
scroll to position [461, 0]
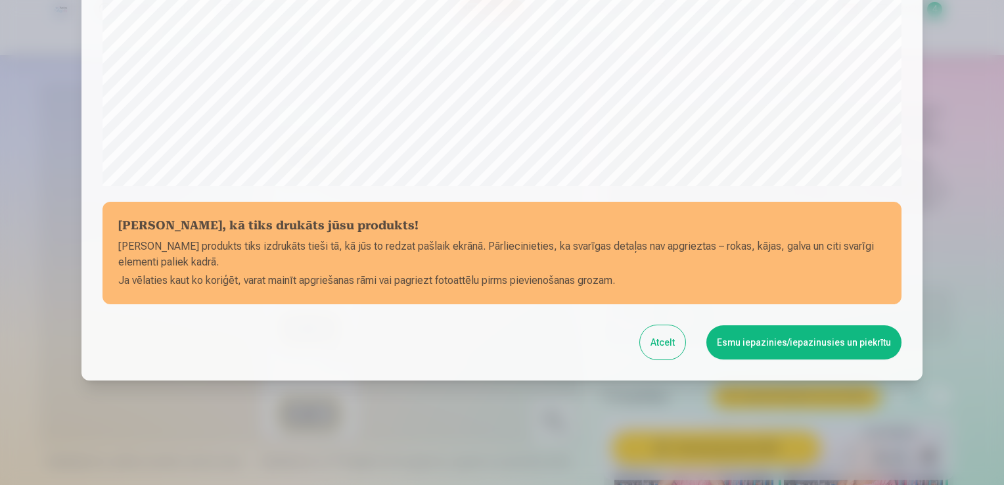
click at [797, 349] on button "Esmu iepazinies/iepazinusies un piekrītu" at bounding box center [803, 342] width 195 height 34
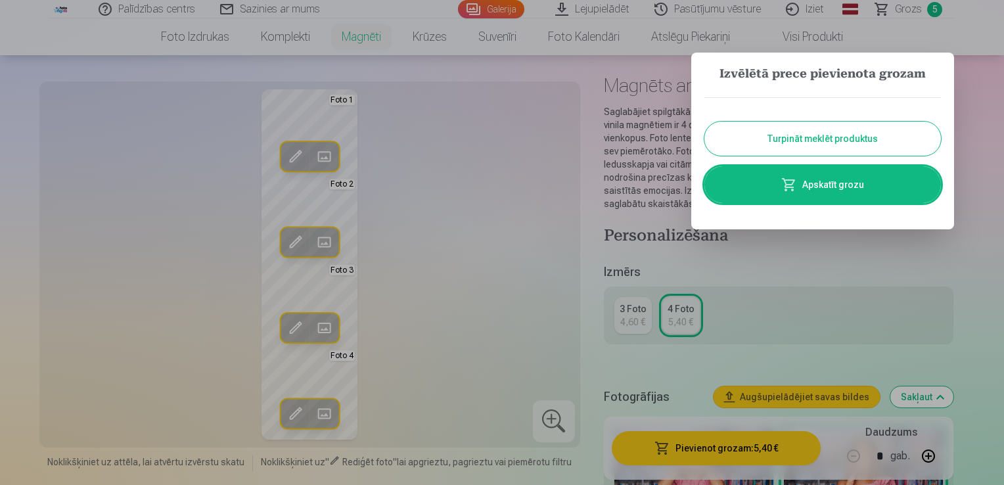
click at [786, 131] on button "Turpināt meklēt produktus" at bounding box center [822, 139] width 237 height 34
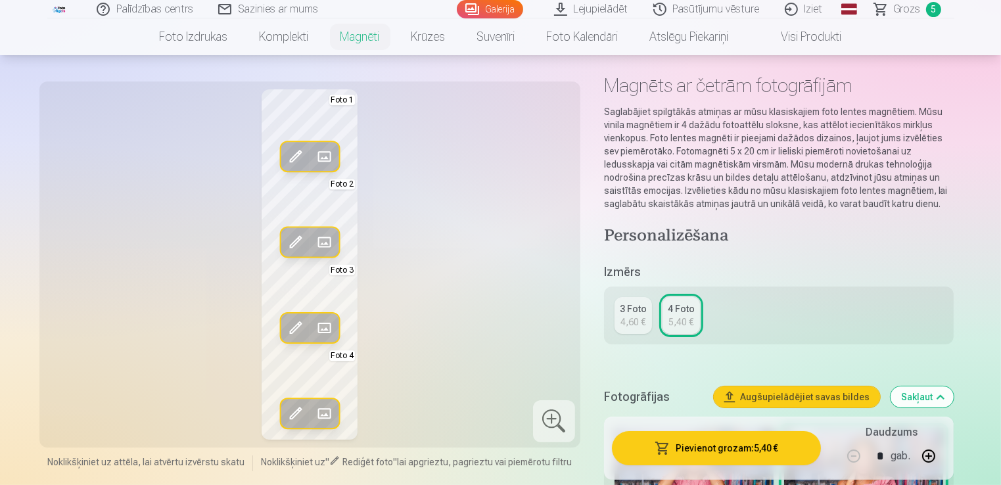
click at [320, 160] on span at bounding box center [323, 157] width 21 height 21
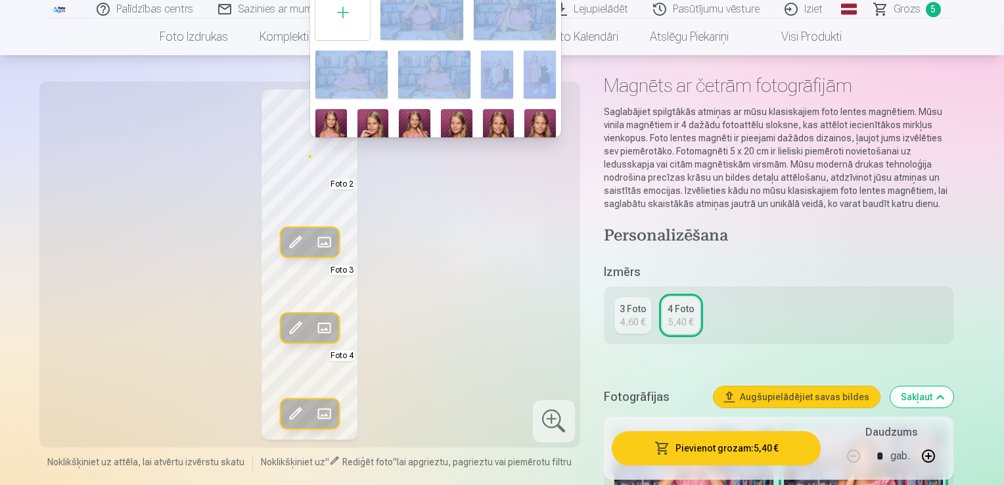
drag, startPoint x: 561, startPoint y: 82, endPoint x: 562, endPoint y: 127, distance: 44.7
click at [562, 127] on body "Palīdzības centrs Sazinies ar mums Galerija Lejupielādēt Pasūtījumu vēsture Izi…" at bounding box center [502, 189] width 1004 height 485
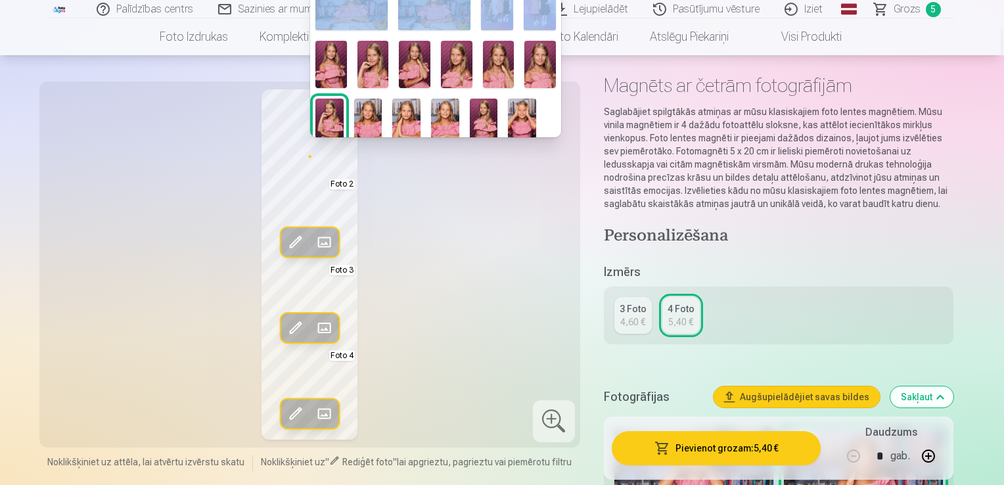
scroll to position [74, 0]
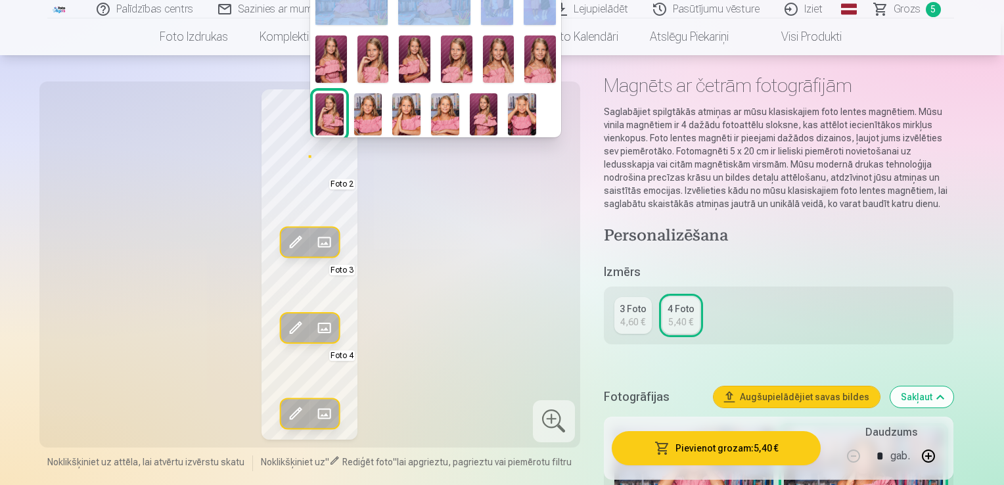
click at [473, 118] on img at bounding box center [484, 114] width 28 height 42
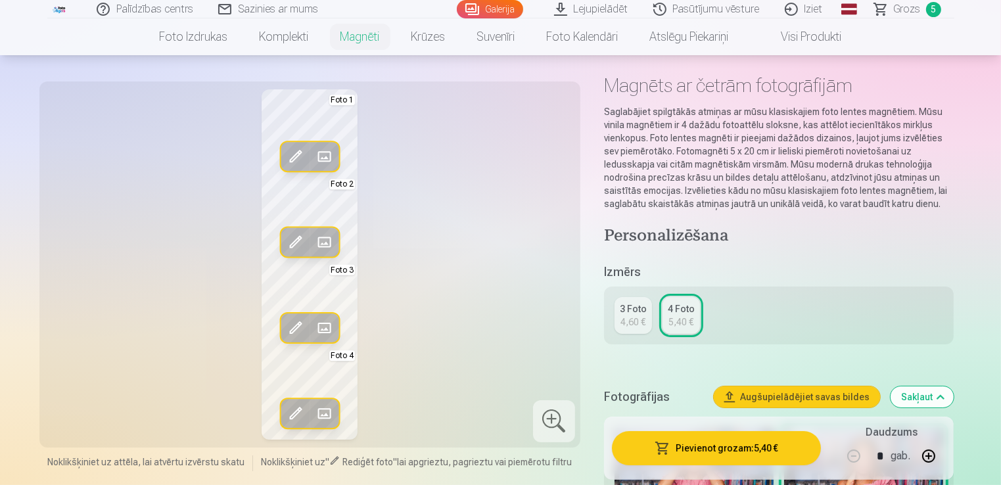
click at [334, 237] on button "Aizstāt" at bounding box center [323, 241] width 29 height 29
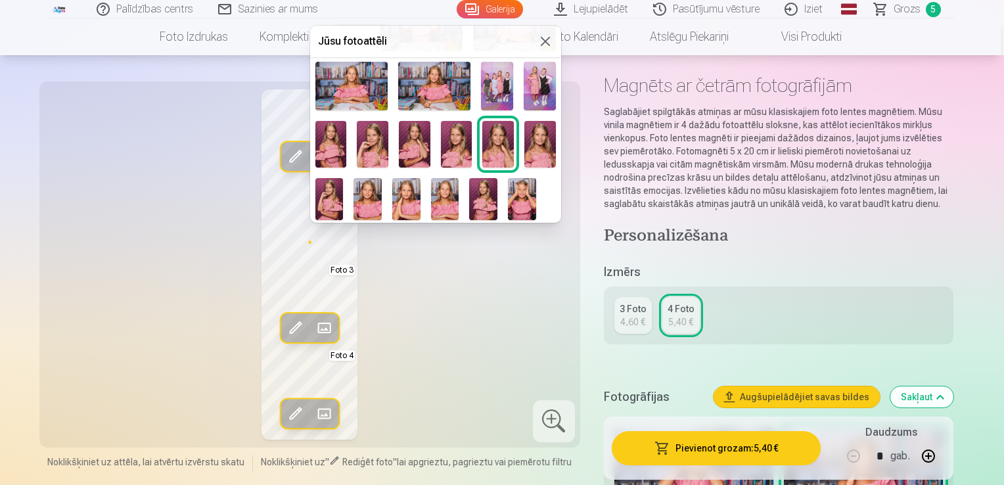
click at [443, 199] on img at bounding box center [445, 199] width 28 height 42
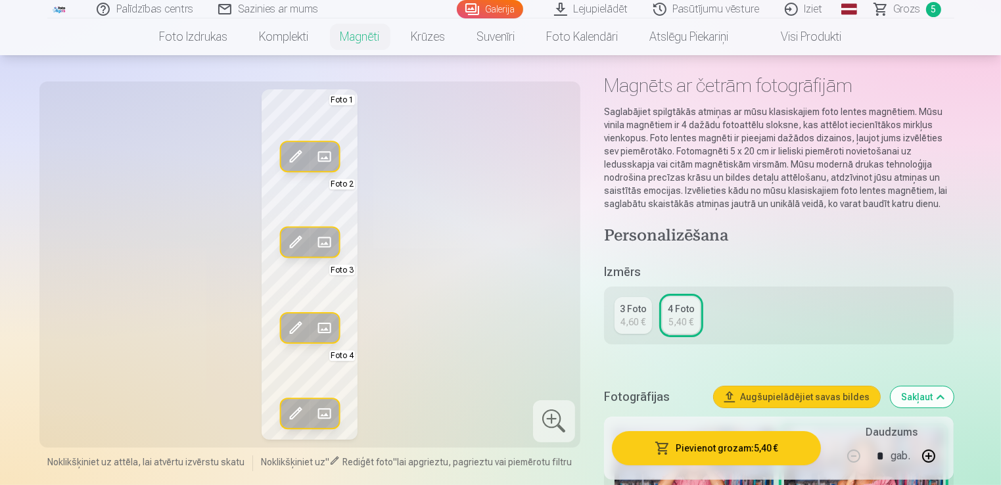
click at [321, 237] on span at bounding box center [323, 241] width 21 height 21
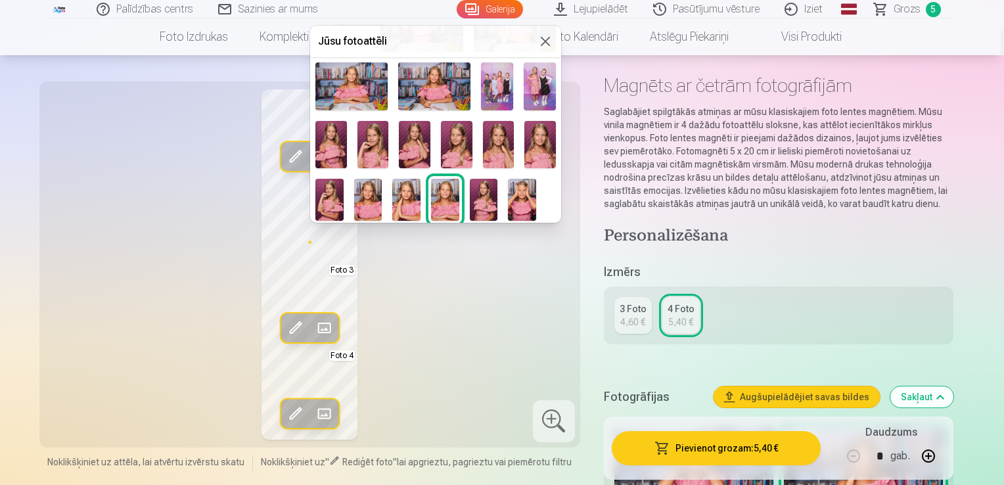
click at [371, 204] on img at bounding box center [368, 200] width 28 height 42
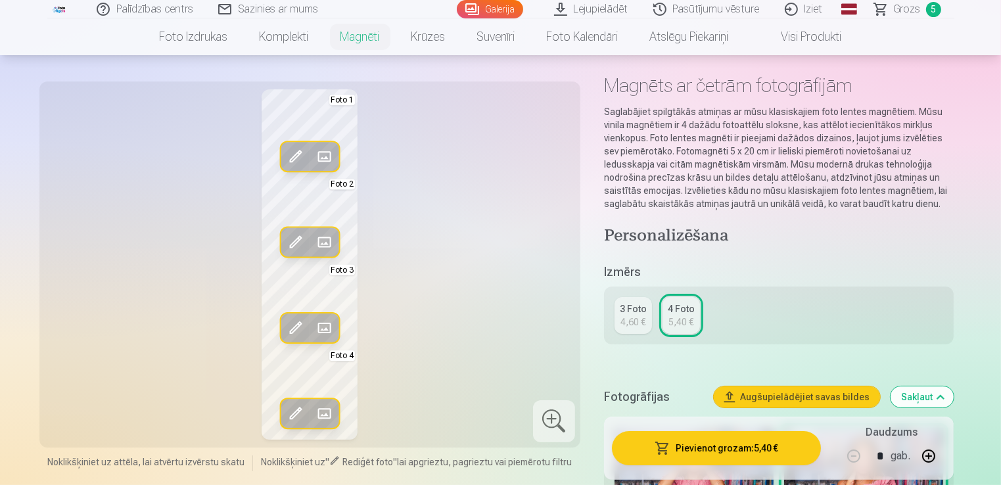
click at [331, 327] on span at bounding box center [323, 327] width 21 height 21
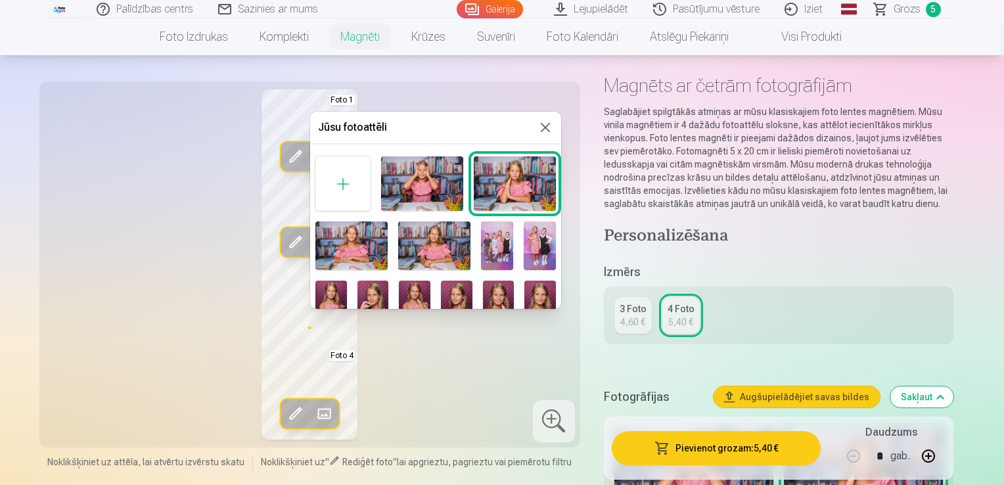
click at [345, 244] on img at bounding box center [351, 245] width 72 height 48
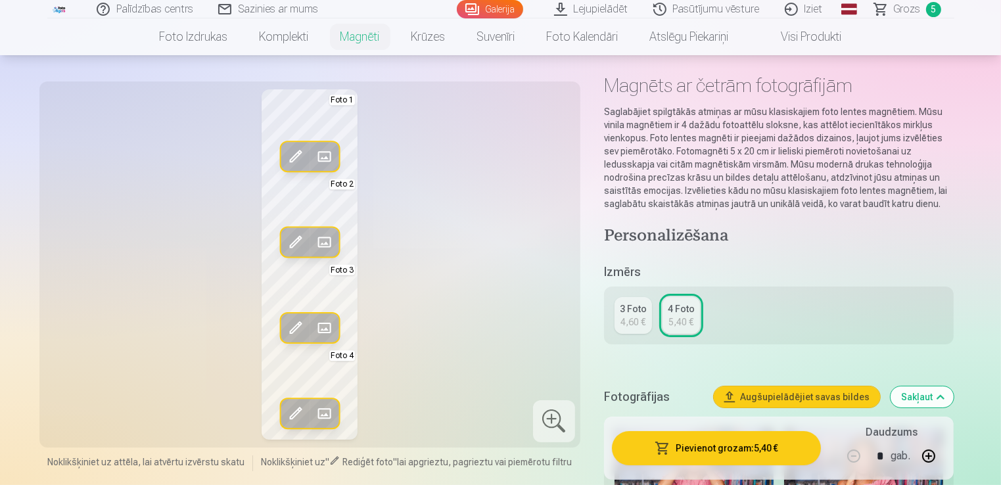
click at [328, 420] on span at bounding box center [323, 413] width 21 height 21
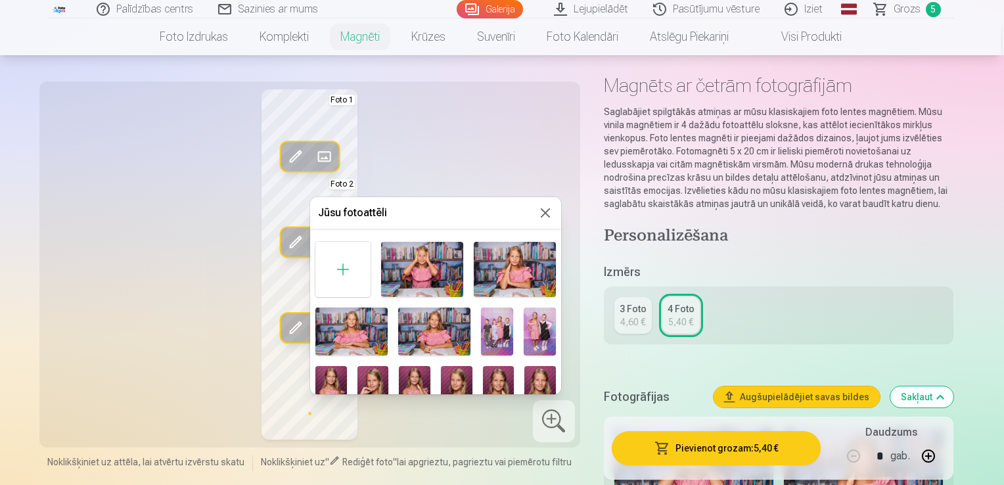
click at [450, 328] on img at bounding box center [434, 332] width 72 height 48
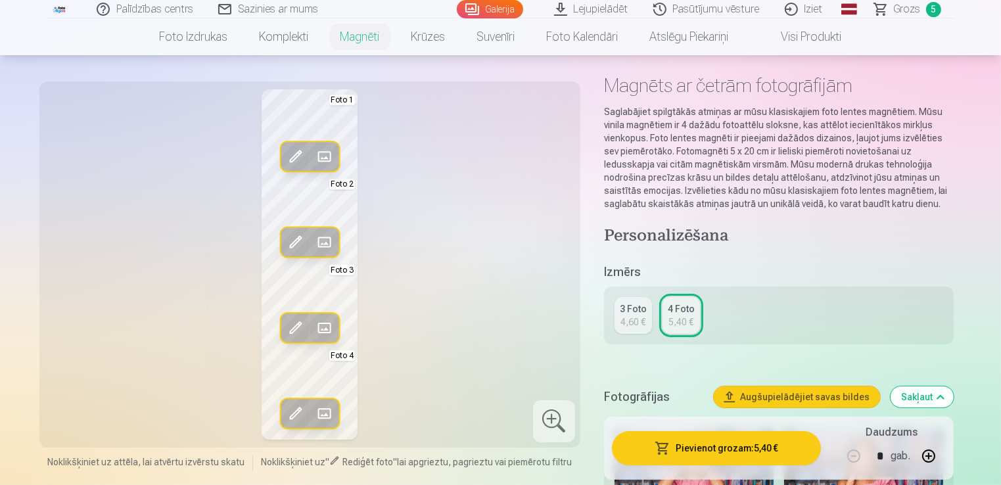
click at [329, 327] on span at bounding box center [323, 327] width 21 height 21
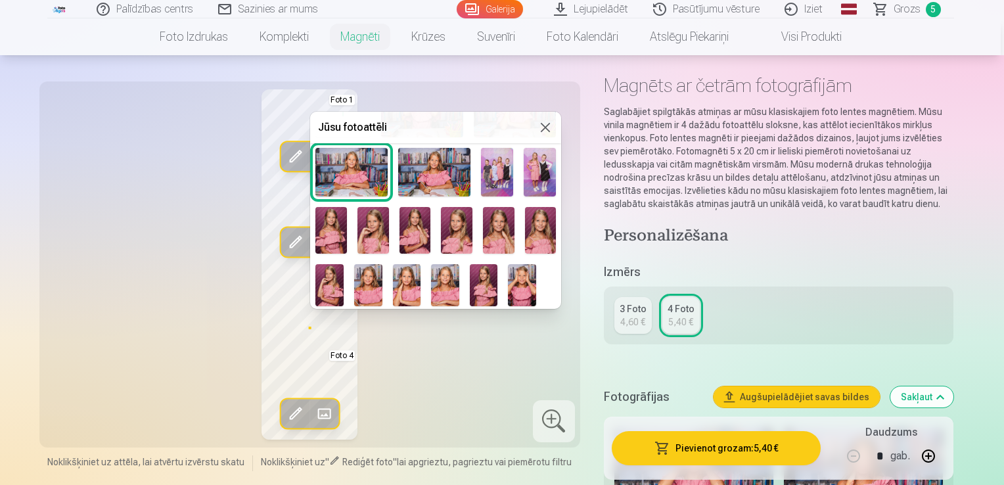
click at [429, 375] on div at bounding box center [502, 242] width 1004 height 485
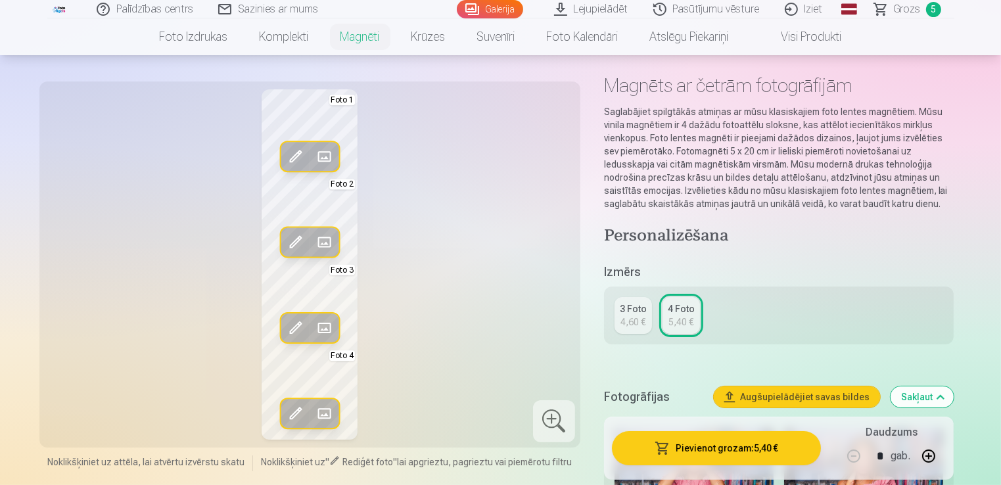
click at [429, 375] on div "Rediģēt foto Aizstāt Foto 1 Rediģēt foto Aizstāt Foto 2 Rediģēt foto Aizstāt Fo…" at bounding box center [309, 264] width 525 height 350
click at [327, 319] on span at bounding box center [323, 327] width 21 height 21
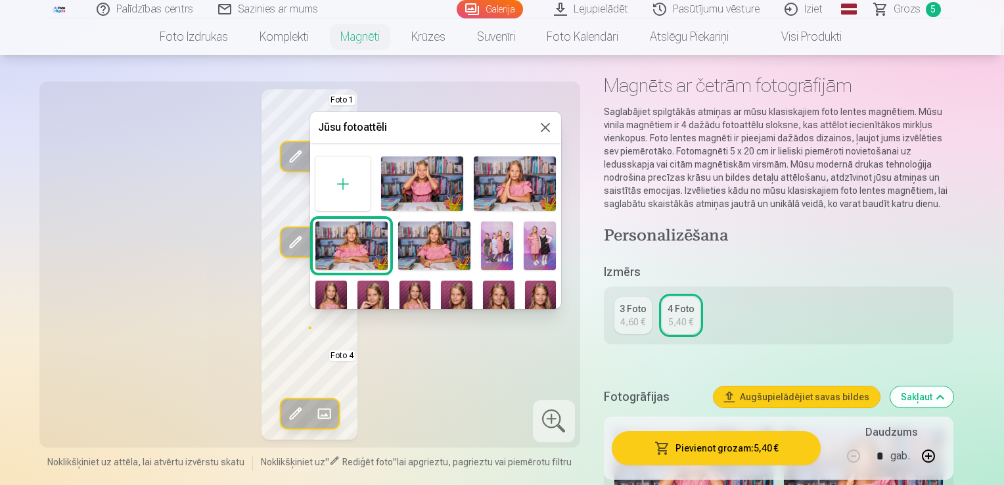
click at [432, 199] on img at bounding box center [422, 183] width 82 height 55
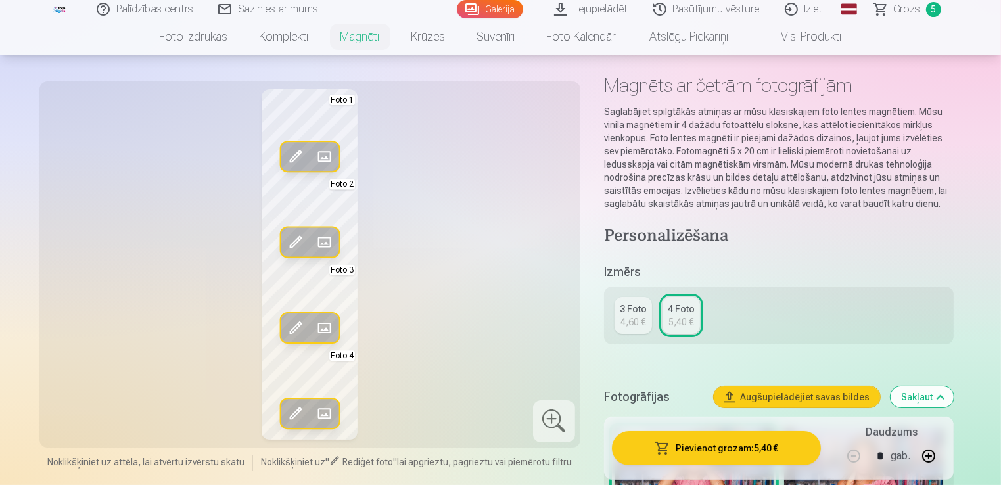
click at [704, 443] on button "Pievienot grozam : 5,40 €" at bounding box center [717, 448] width 210 height 34
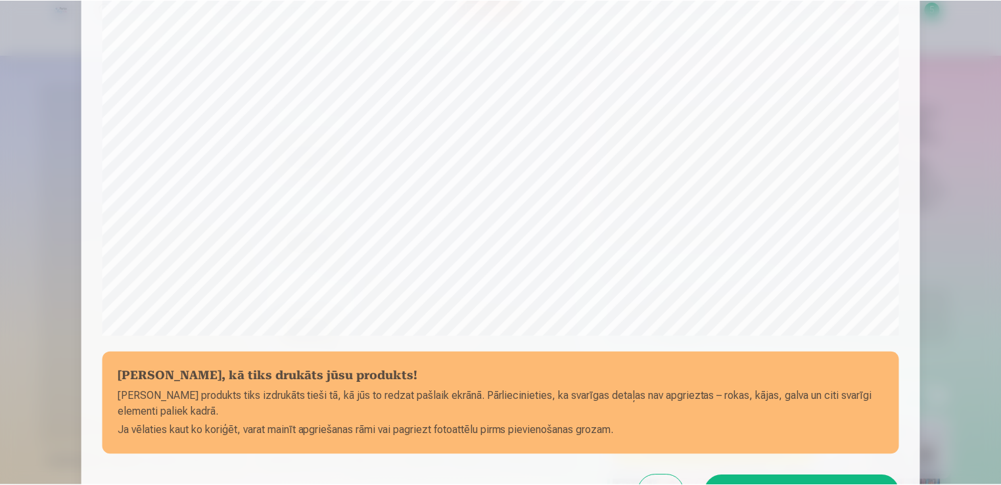
scroll to position [355, 0]
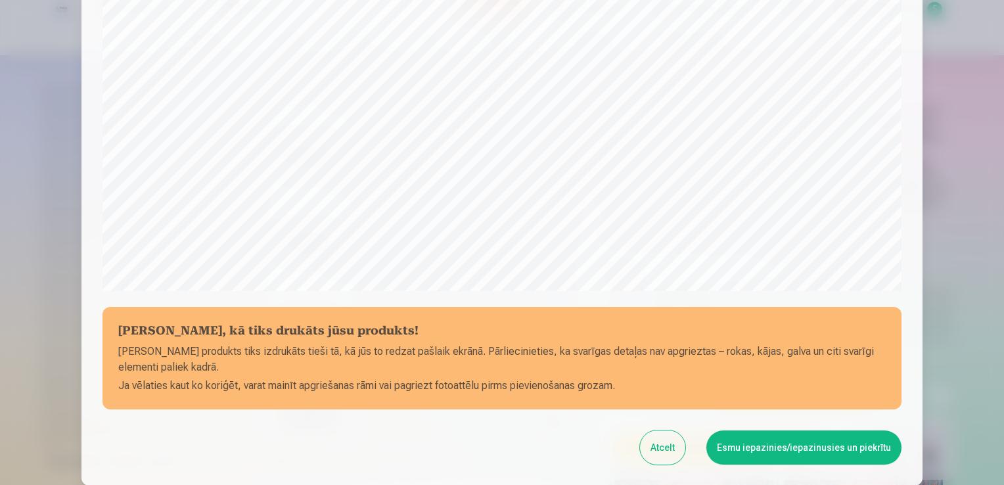
click at [766, 440] on button "Esmu iepazinies/iepazinusies un piekrītu" at bounding box center [803, 447] width 195 height 34
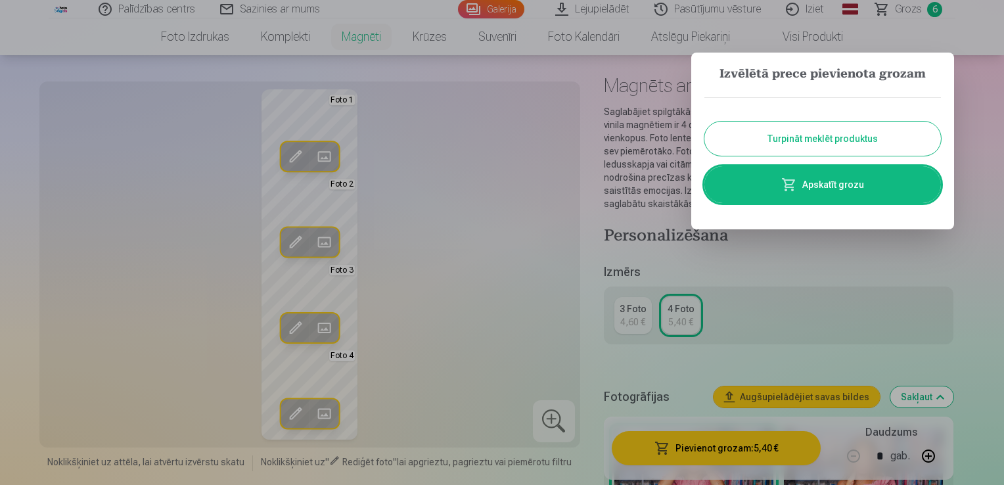
click at [793, 143] on button "Turpināt meklēt produktus" at bounding box center [822, 139] width 237 height 34
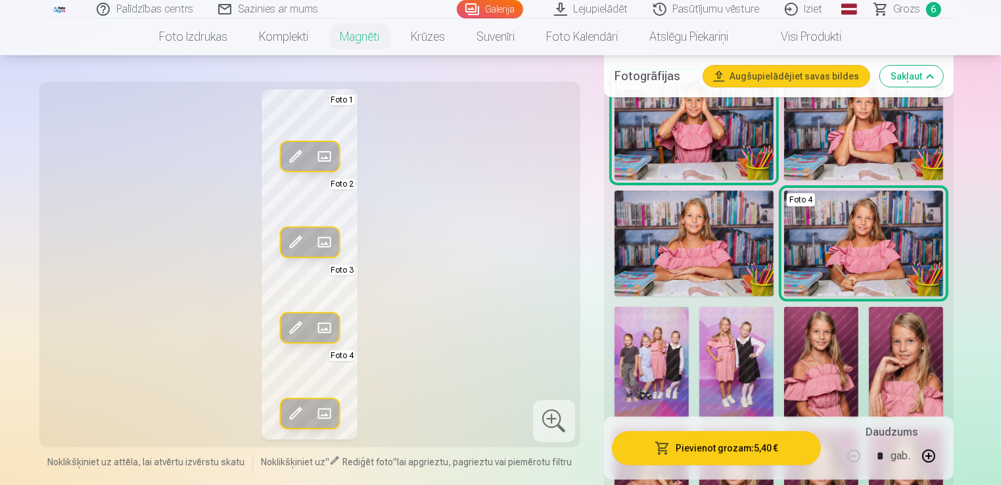
scroll to position [0, 0]
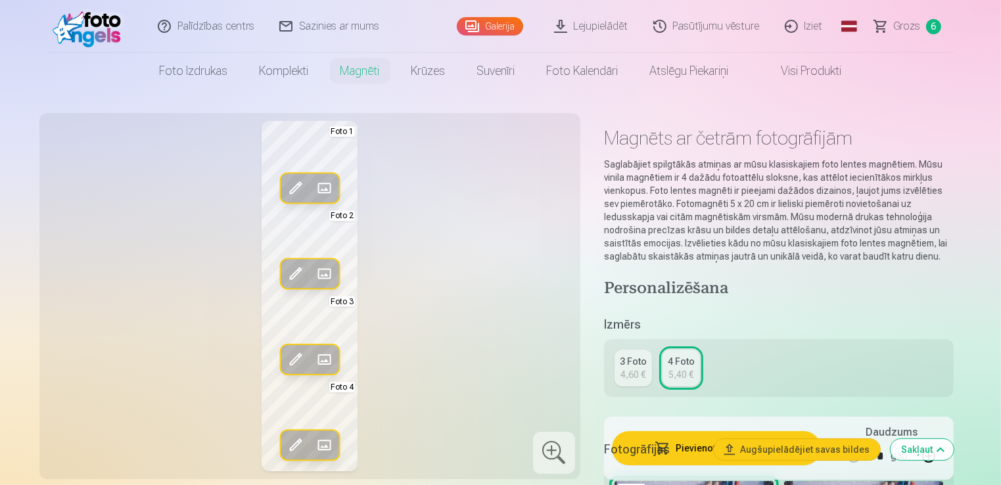
click at [902, 14] on link "Grozs 6" at bounding box center [908, 26] width 92 height 53
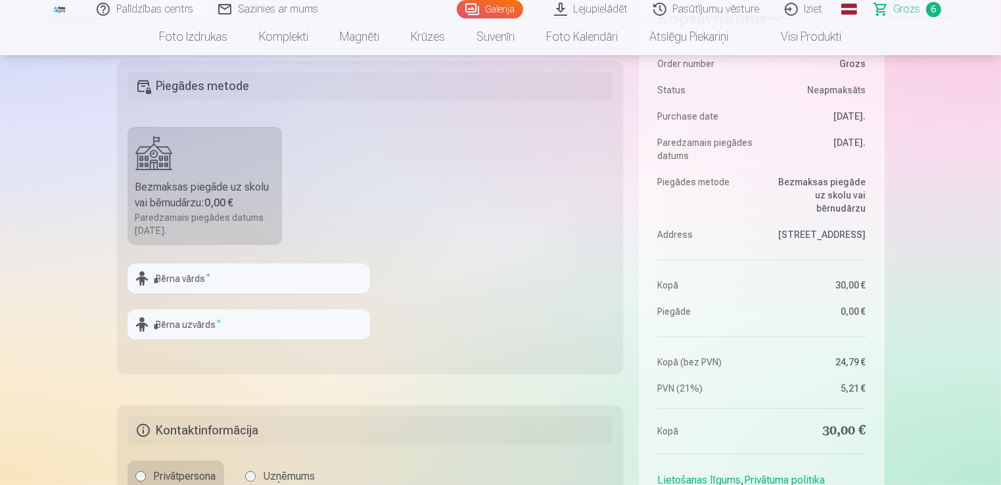
scroll to position [351, 0]
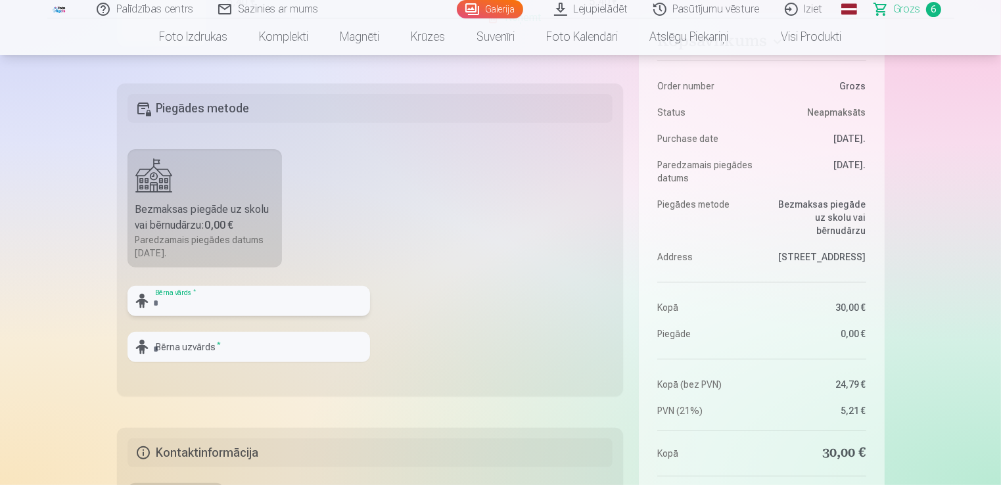
click at [198, 293] on input "text" at bounding box center [248, 301] width 242 height 30
type input "*******"
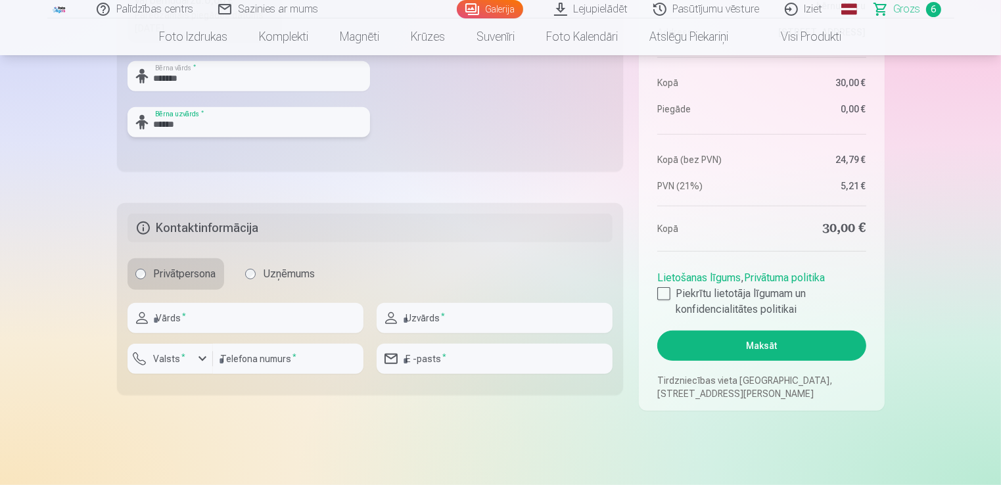
scroll to position [603, 0]
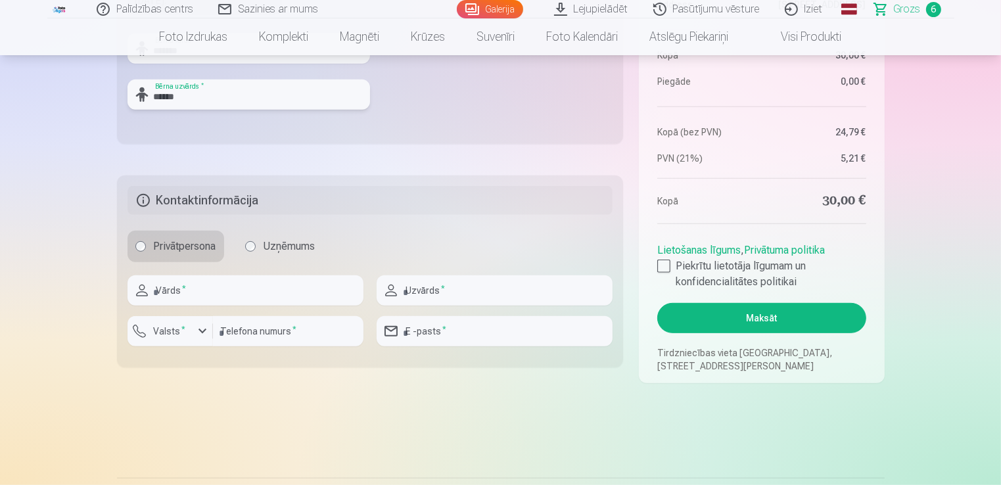
type input "******"
click at [231, 300] on input "text" at bounding box center [245, 290] width 236 height 30
type input "*****"
type input "******"
click at [198, 334] on div "button" at bounding box center [203, 331] width 16 height 16
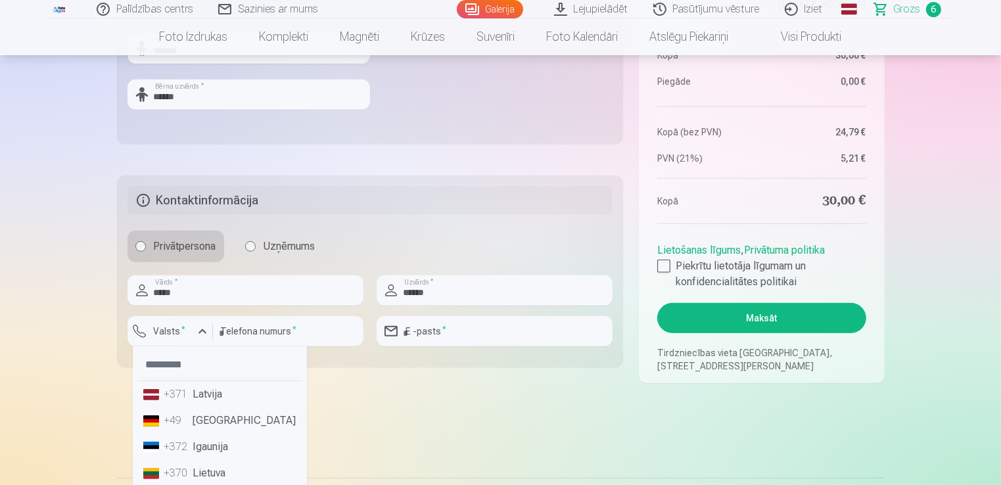
click at [200, 388] on li "+371 Latvija" at bounding box center [220, 394] width 164 height 26
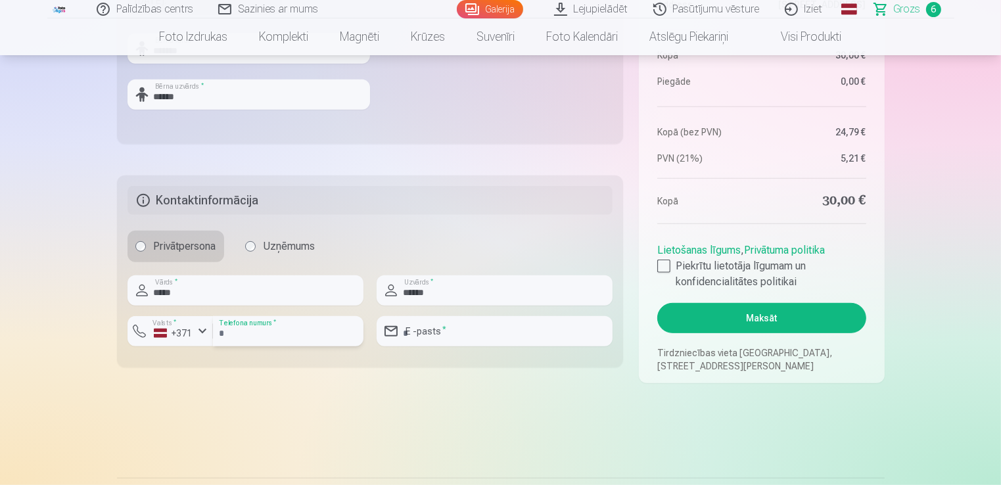
click at [248, 335] on input "number" at bounding box center [288, 331] width 150 height 30
type input "********"
click at [472, 327] on input "email" at bounding box center [495, 331] width 236 height 30
type input "**********"
click at [664, 268] on div at bounding box center [663, 266] width 13 height 13
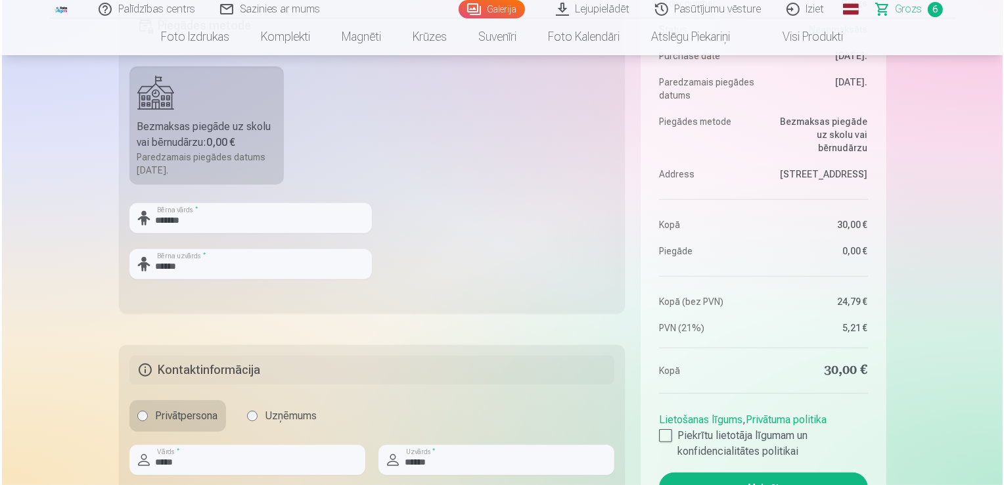
scroll to position [555, 0]
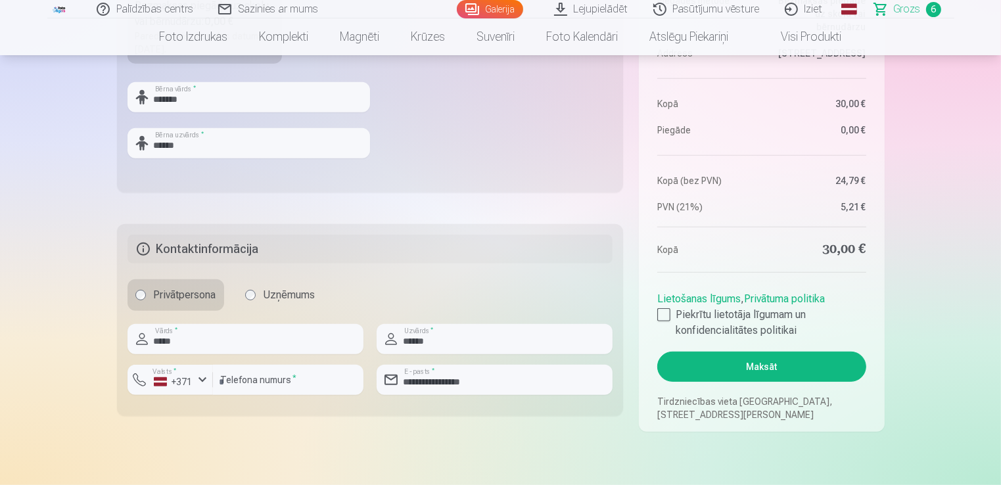
click at [785, 359] on button "Maksāt" at bounding box center [761, 367] width 208 height 30
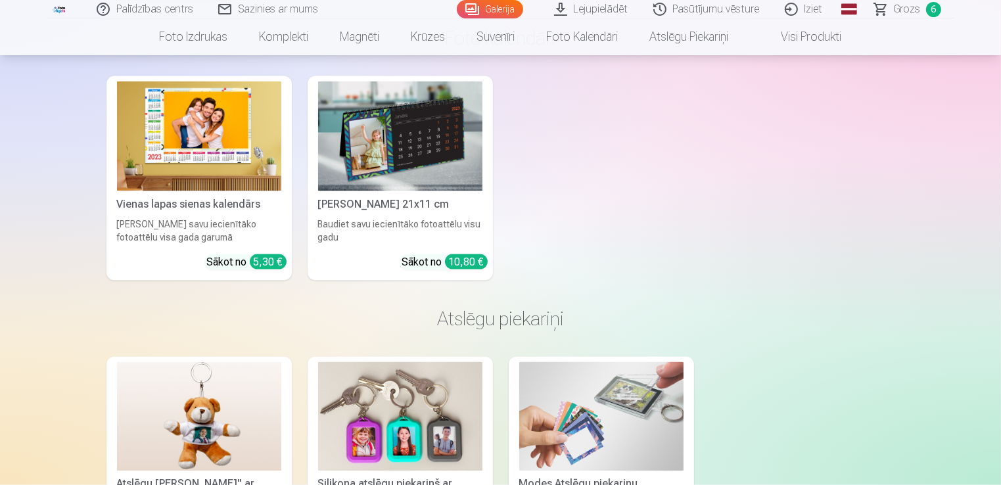
scroll to position [7542, 0]
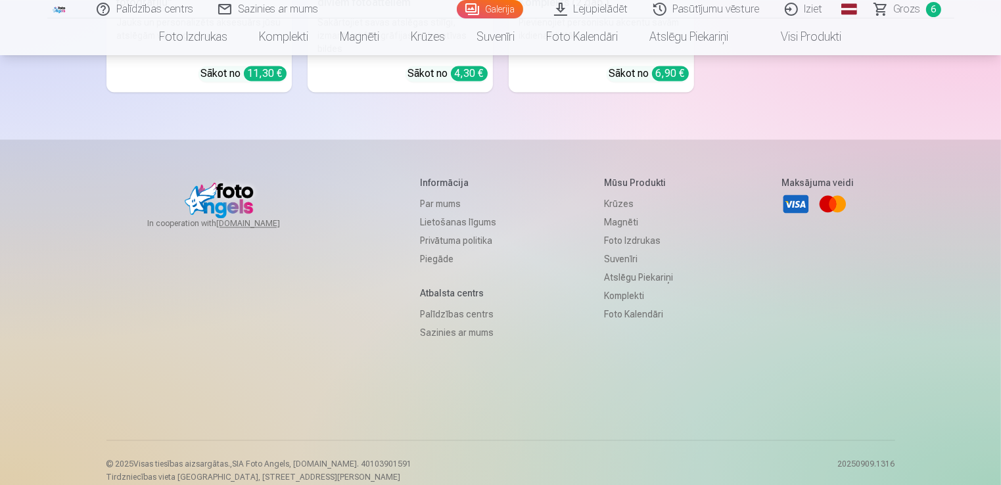
click at [513, 146] on div "In cooperation with izzipix.com Informācija Par mums Lietošanas līgums Privātum…" at bounding box center [500, 319] width 789 height 361
click at [420, 195] on link "Par mums" at bounding box center [458, 204] width 76 height 18
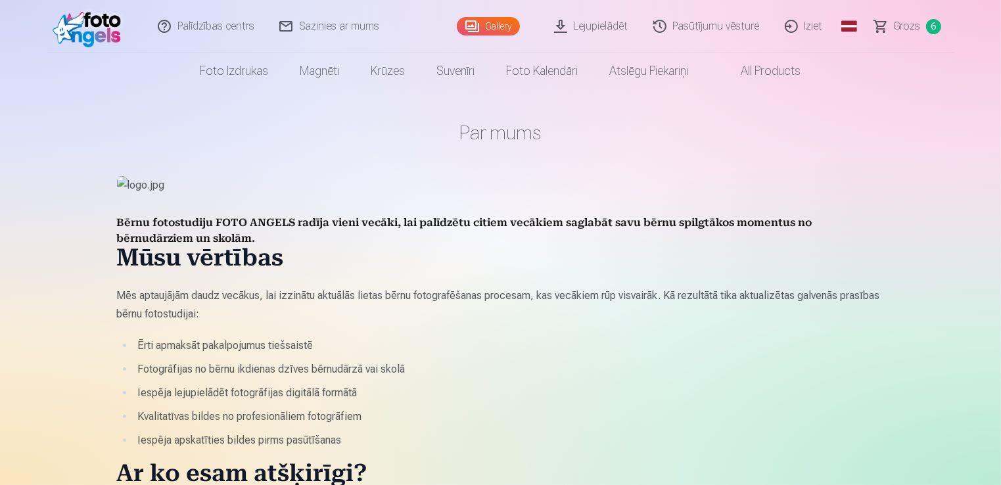
drag, startPoint x: 999, startPoint y: 101, endPoint x: 1006, endPoint y: 187, distance: 86.4
click at [1000, 187] on html "Palīdzības centrs Sazinies ar mums Gallery Lejupielādēt Pasūtījumu vēsture Izie…" at bounding box center [500, 242] width 1001 height 485
click at [685, 30] on link "Pasūtījumu vēsture" at bounding box center [706, 26] width 131 height 53
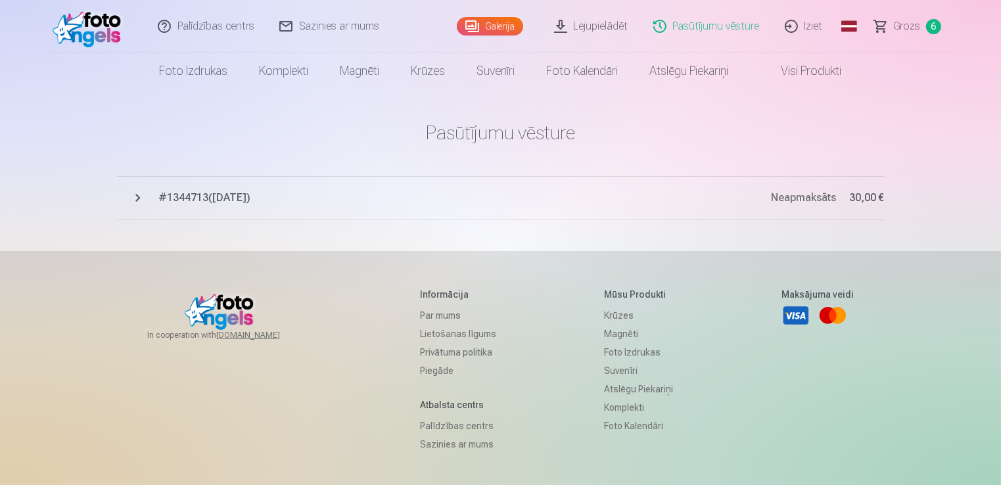
click at [132, 206] on button "# 1344713 ( 9.09.2025 ) Neapmaksāts 30,00 €" at bounding box center [501, 197] width 768 height 43
